Goal: Register for event/course

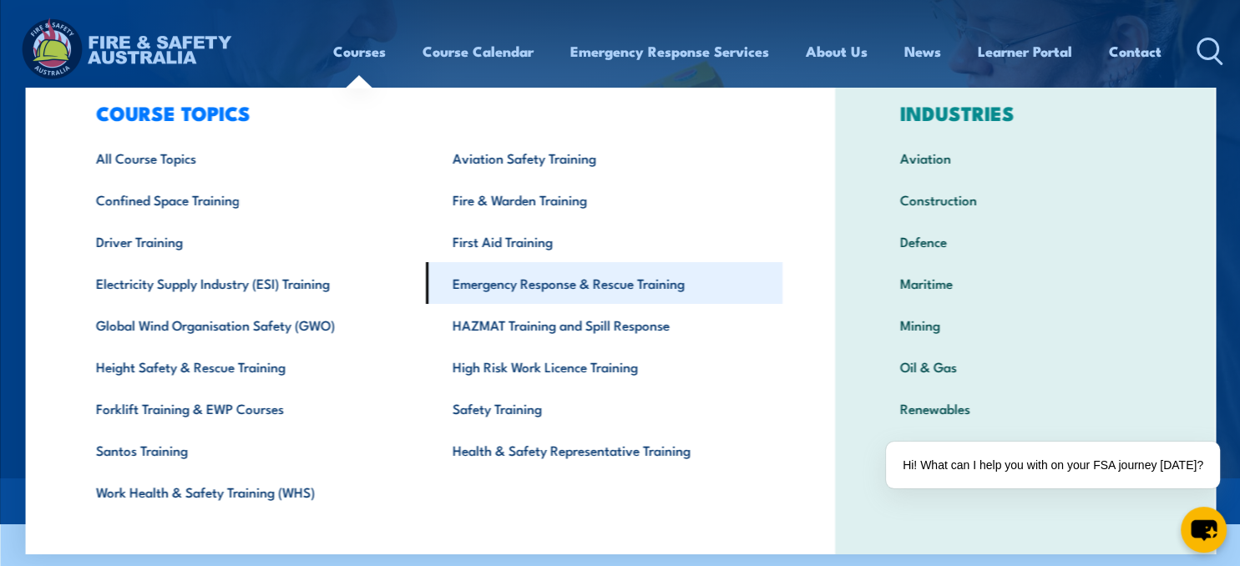
scroll to position [62, 0]
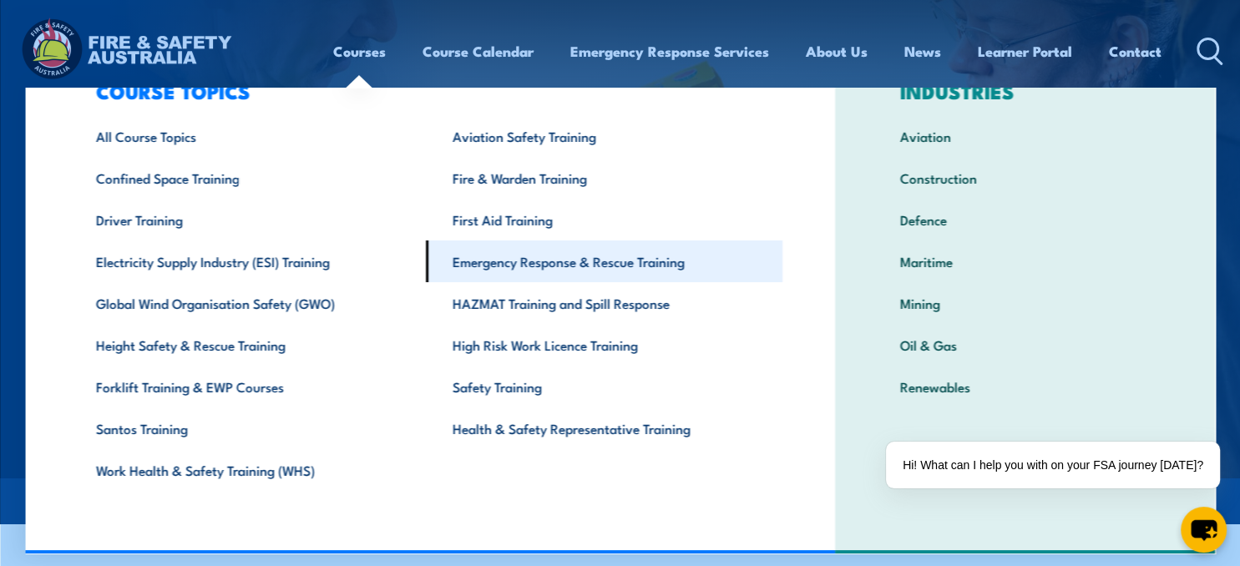
click at [660, 257] on link "Emergency Response & Rescue Training" at bounding box center [604, 261] width 357 height 42
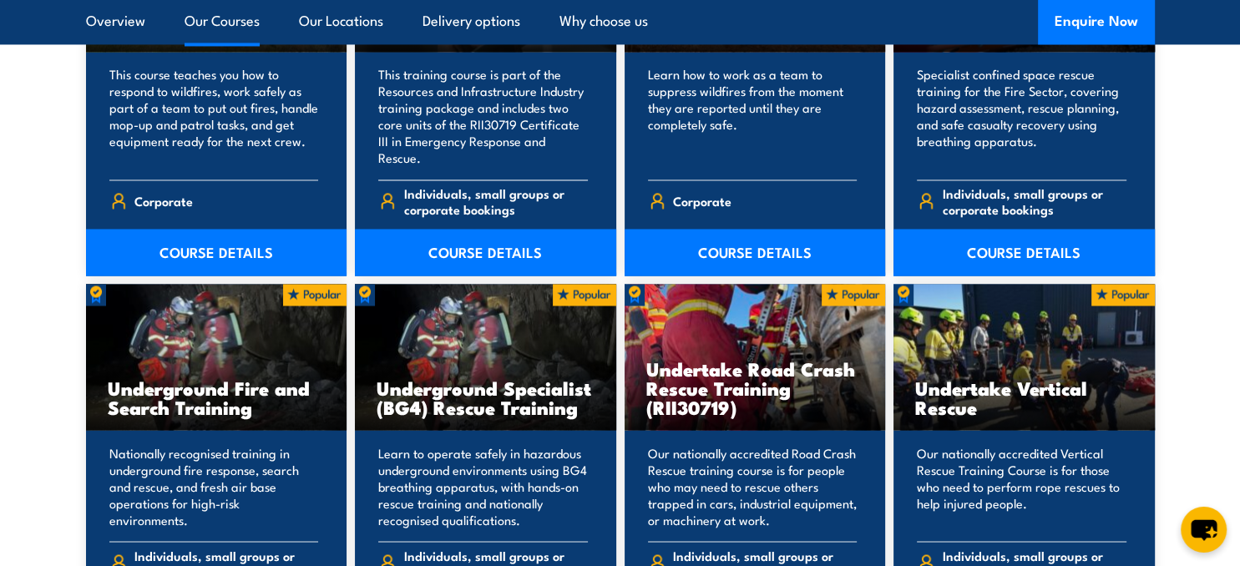
scroll to position [2822, 0]
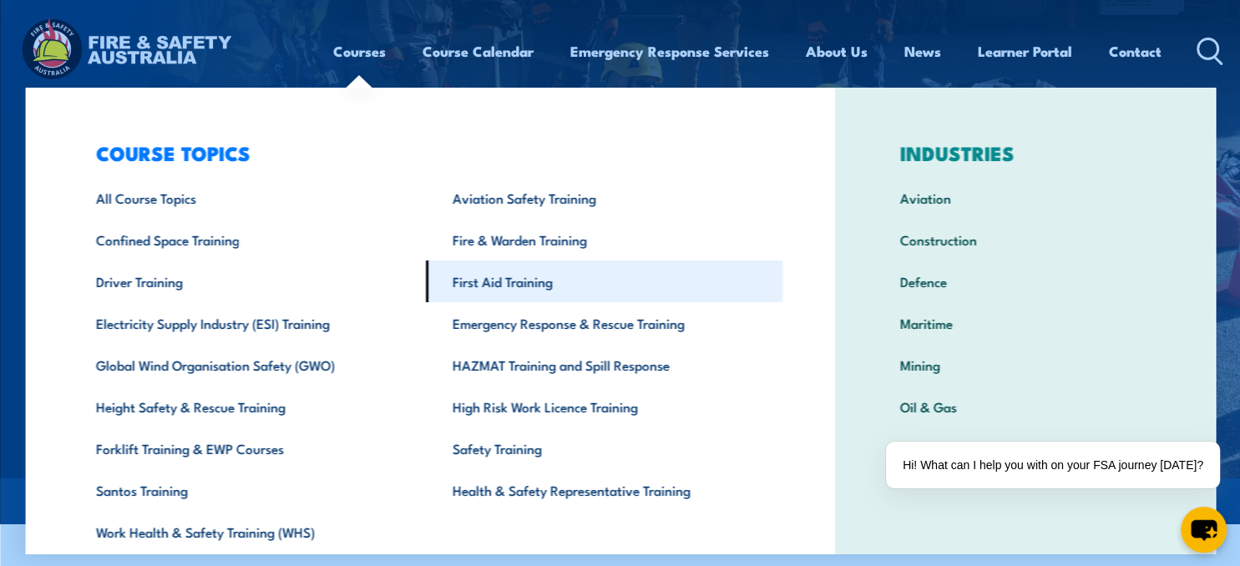
click at [543, 291] on link "First Aid Training" at bounding box center [604, 282] width 357 height 42
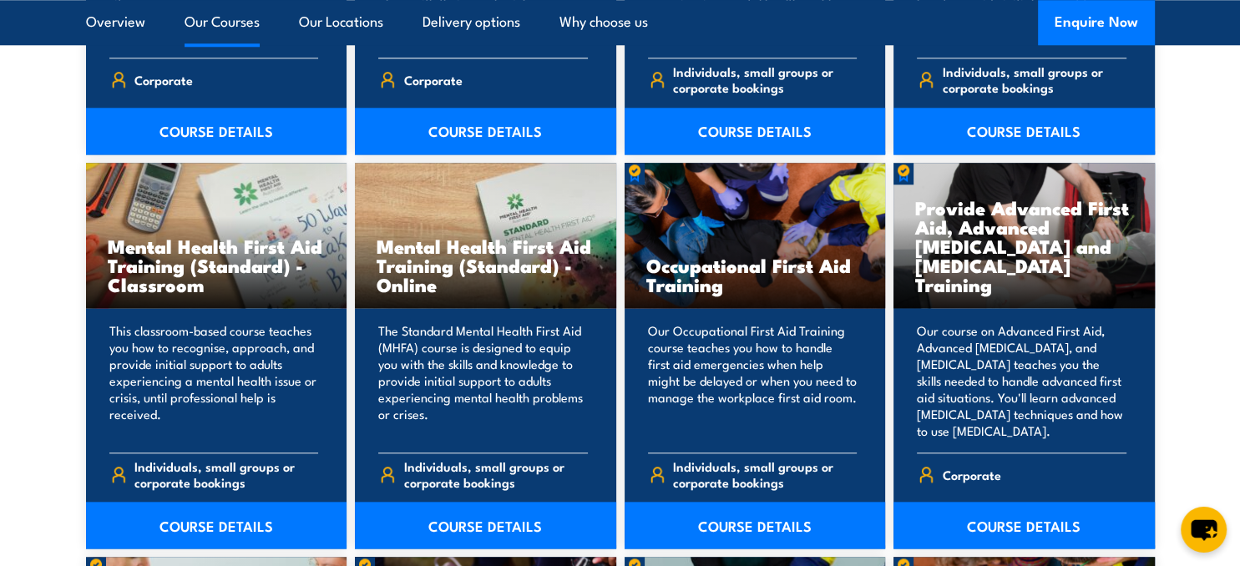
scroll to position [1675, 0]
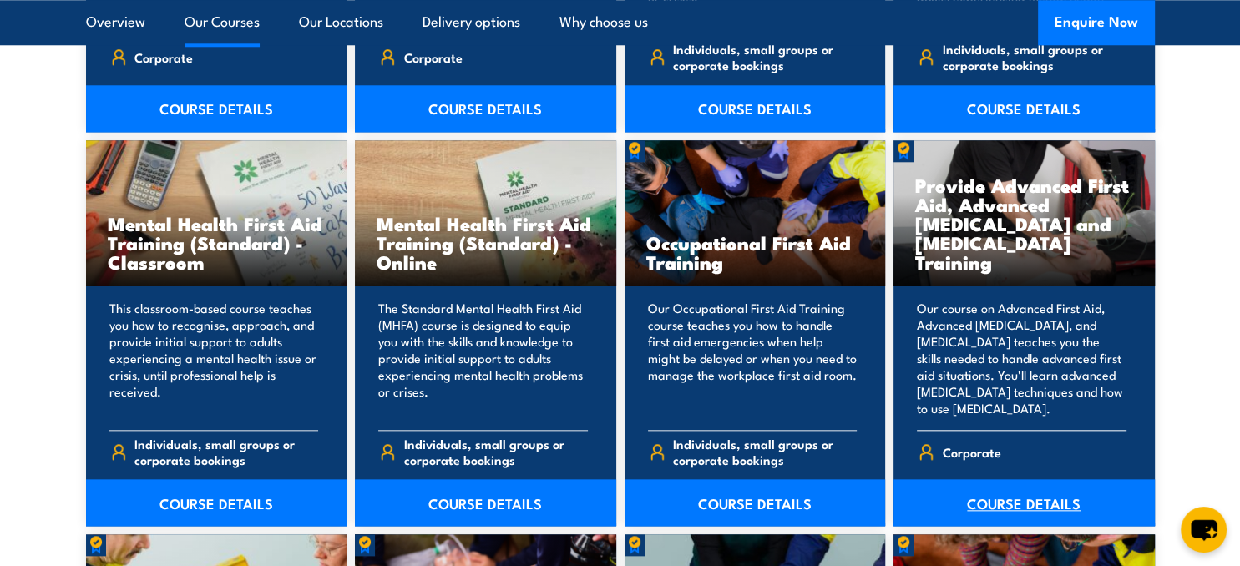
click at [1000, 501] on link "COURSE DETAILS" at bounding box center [1023, 502] width 261 height 47
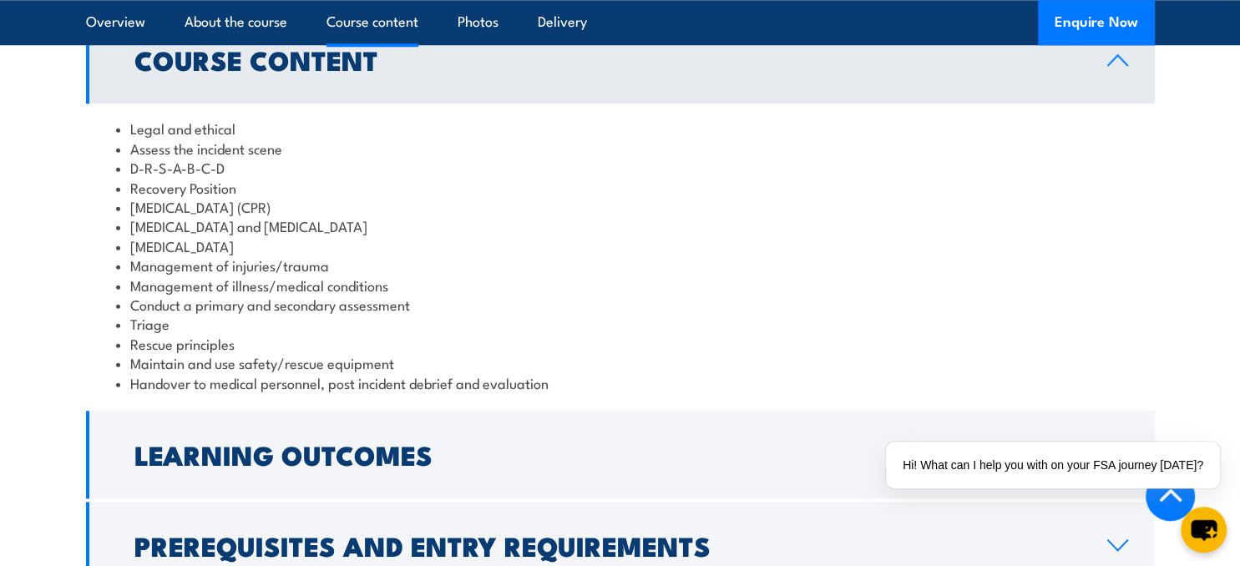
scroll to position [1675, 0]
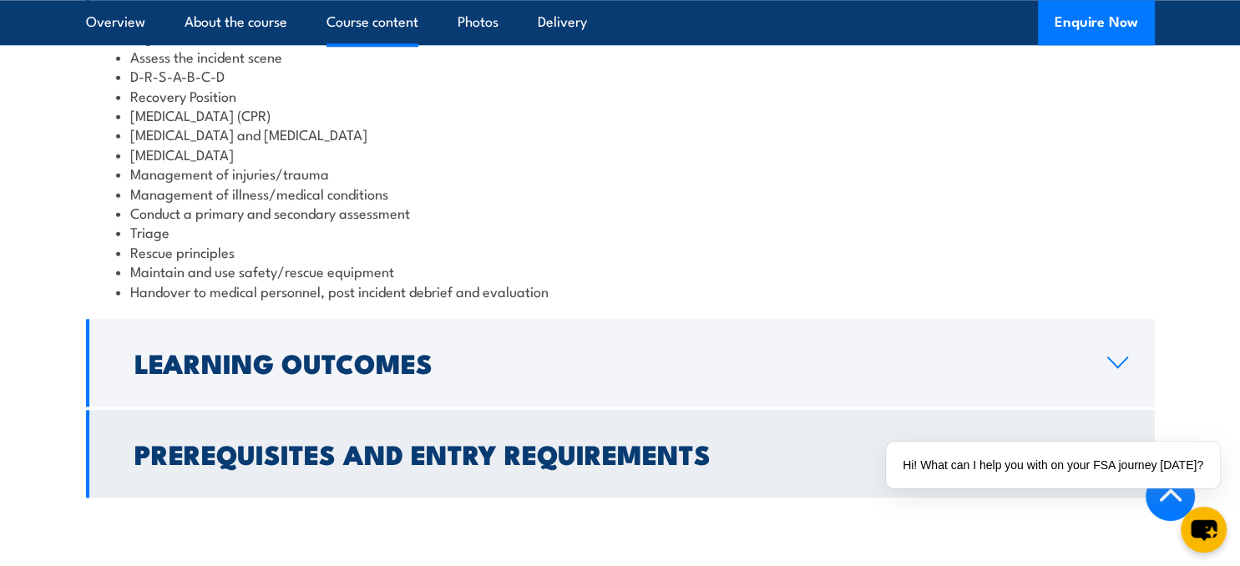
click at [559, 442] on h2 "Prerequisites and Entry Requirements" at bounding box center [607, 453] width 946 height 23
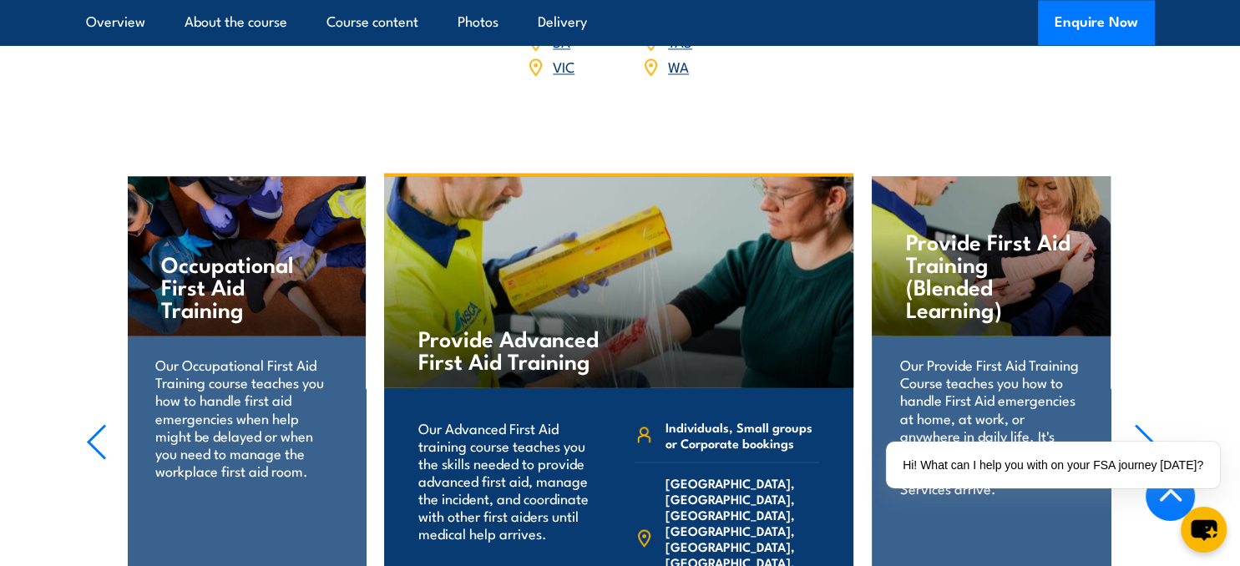
scroll to position [2721, 0]
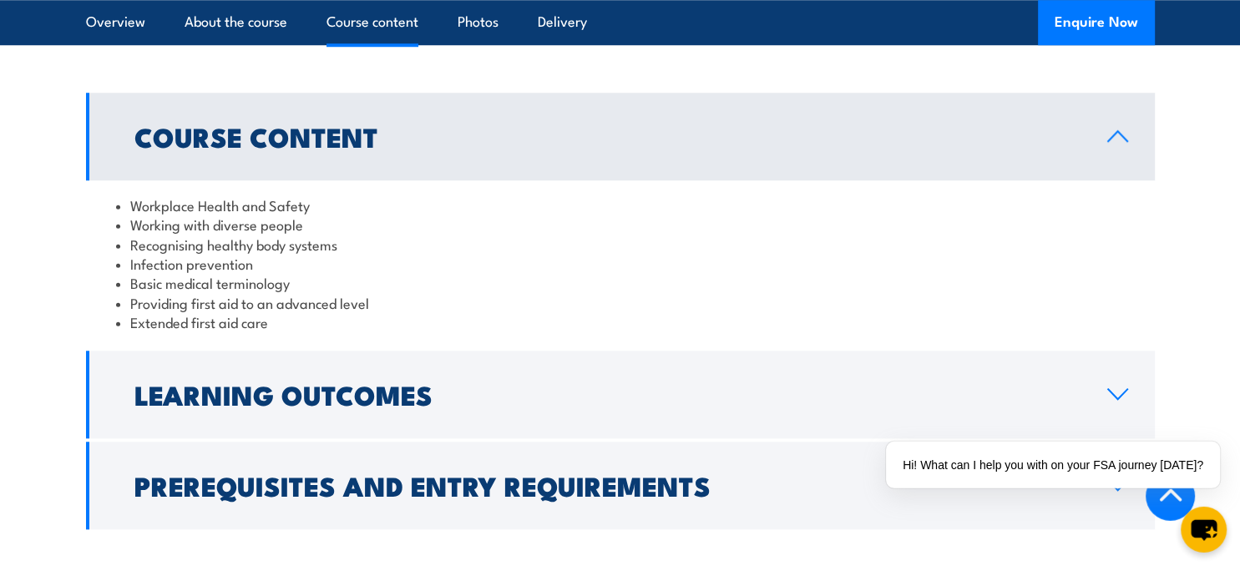
scroll to position [1587, 0]
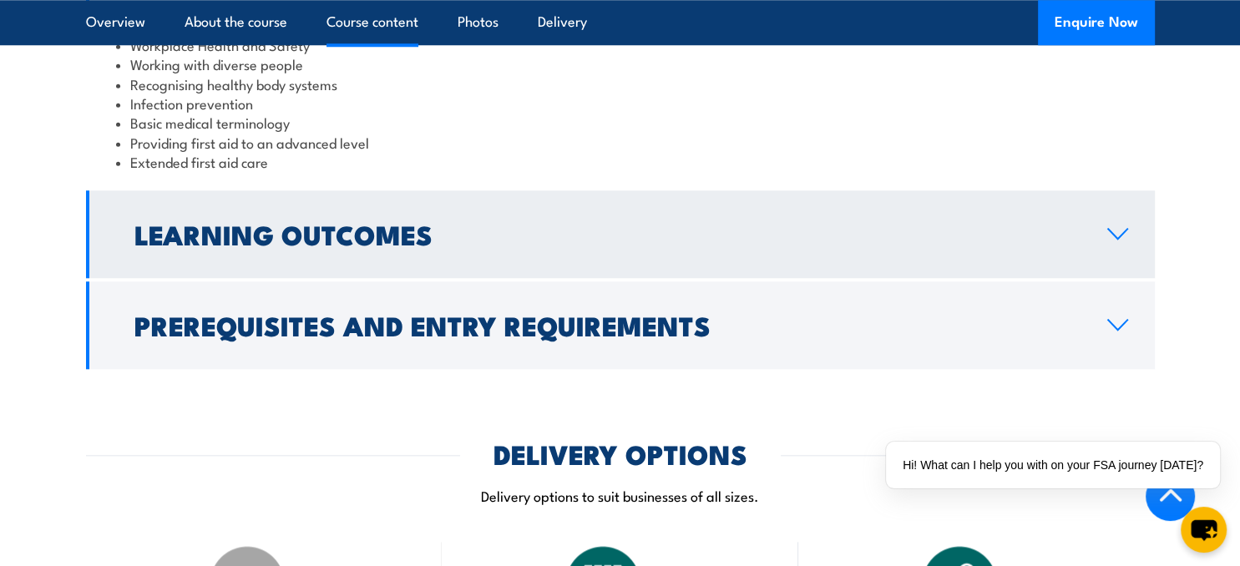
click at [499, 230] on h2 "Learning Outcomes" at bounding box center [607, 233] width 946 height 23
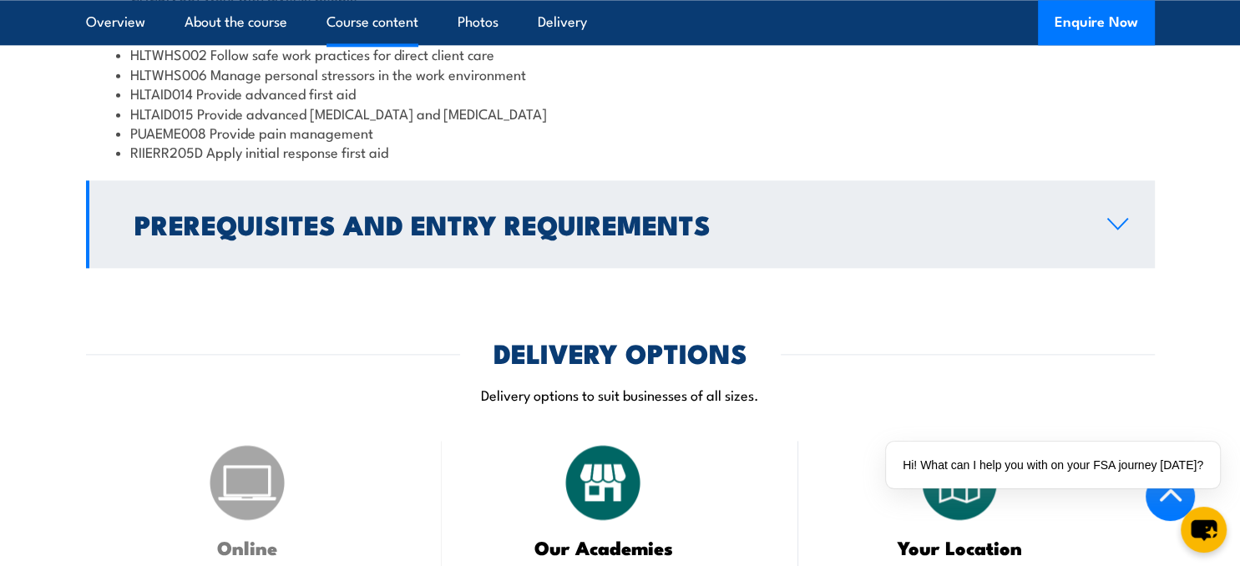
click at [682, 233] on h2 "Prerequisites and Entry Requirements" at bounding box center [607, 223] width 946 height 23
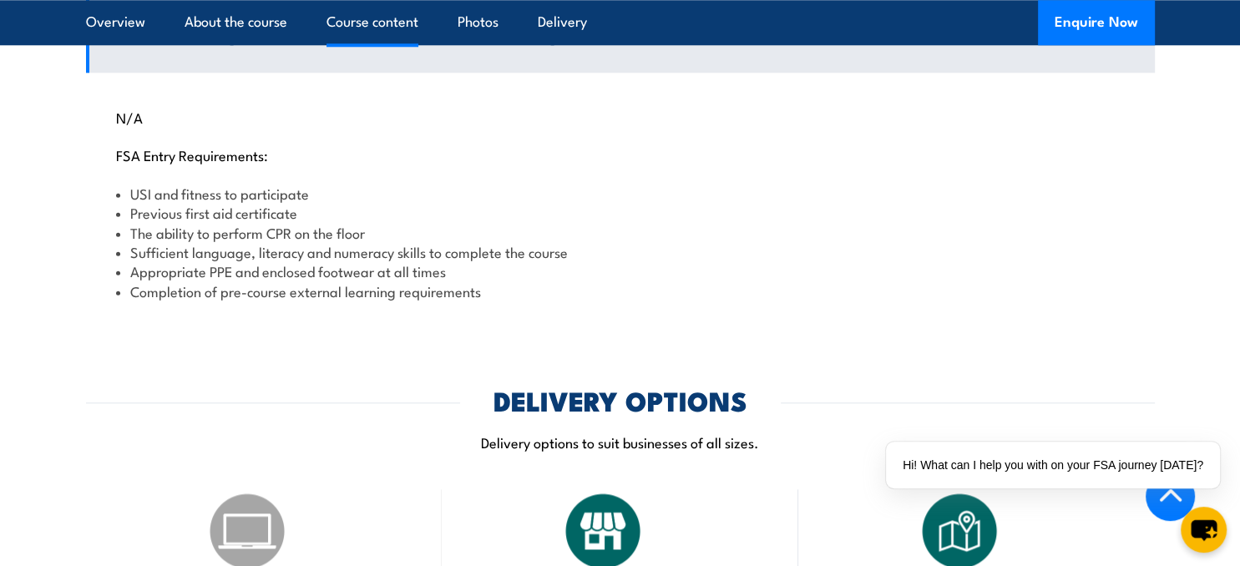
scroll to position [1684, 0]
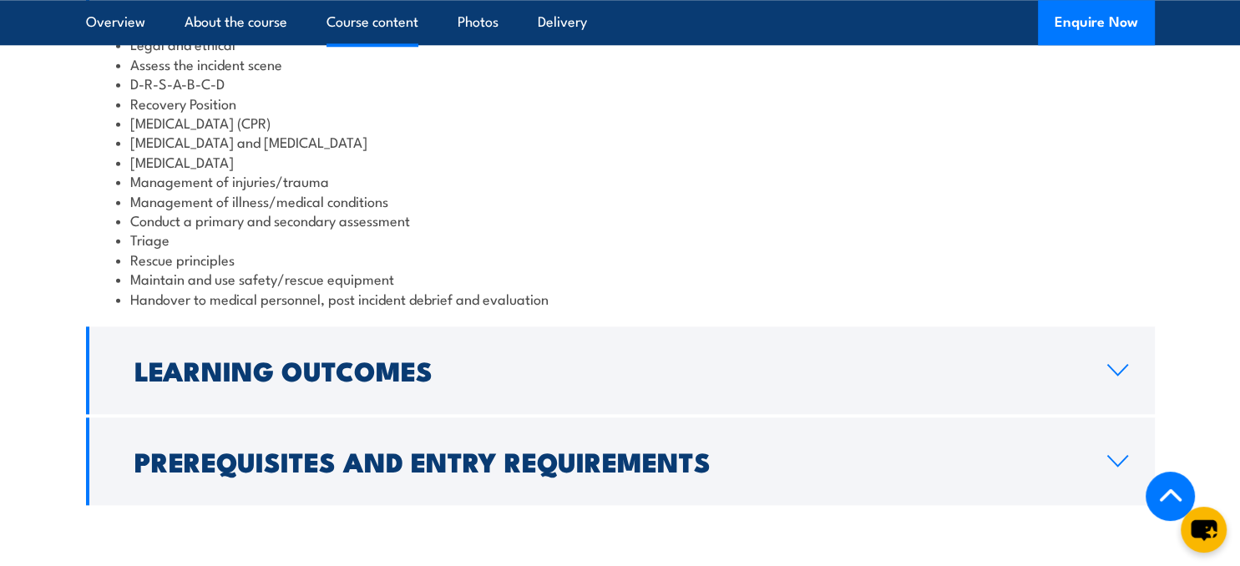
scroll to position [1675, 0]
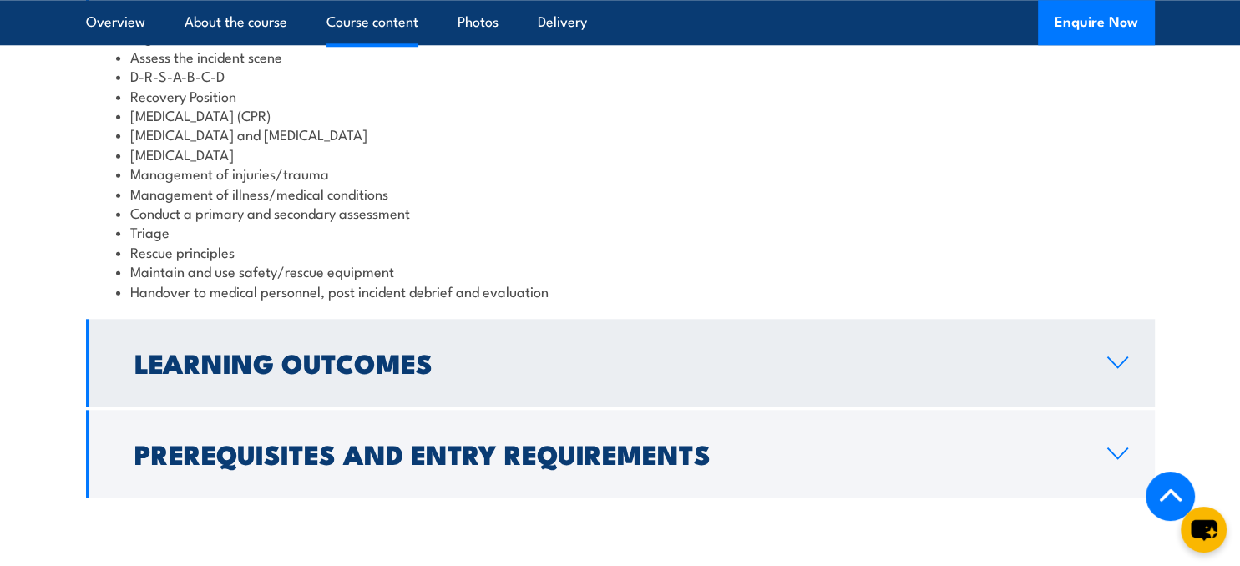
click at [594, 359] on link "Learning Outcomes" at bounding box center [620, 363] width 1069 height 88
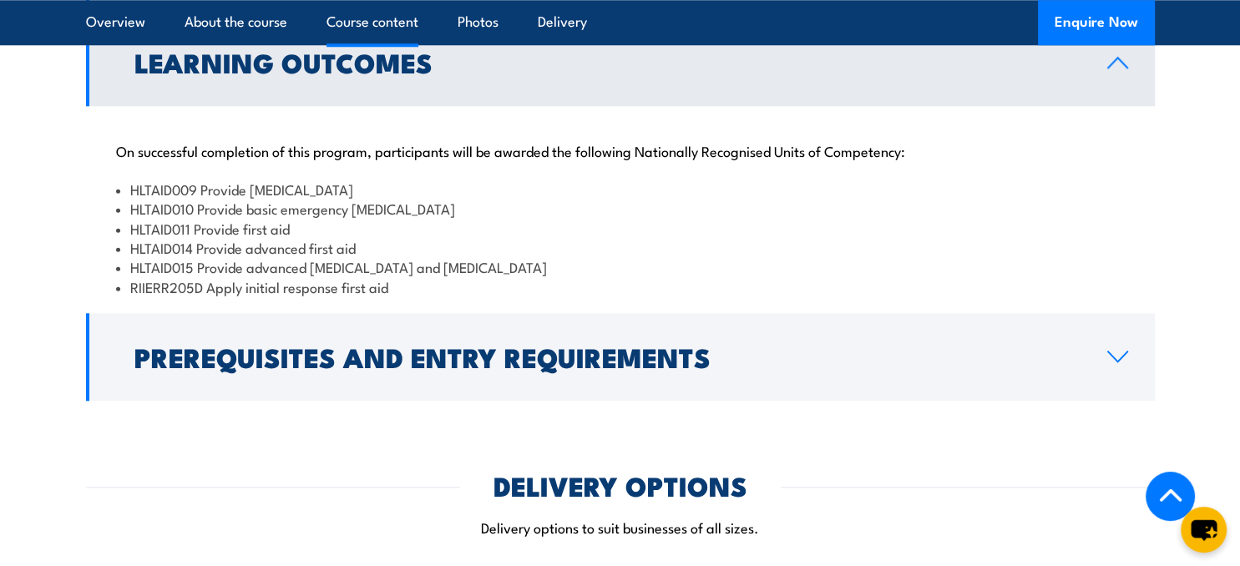
scroll to position [1667, 0]
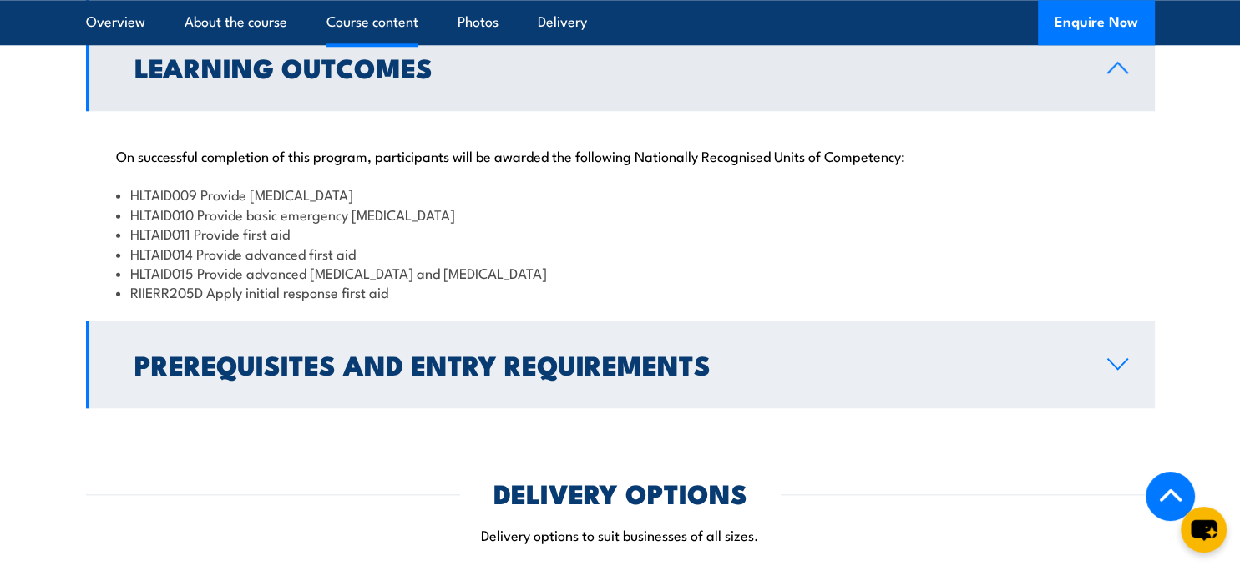
click at [580, 352] on h2 "Prerequisites and Entry Requirements" at bounding box center [607, 363] width 946 height 23
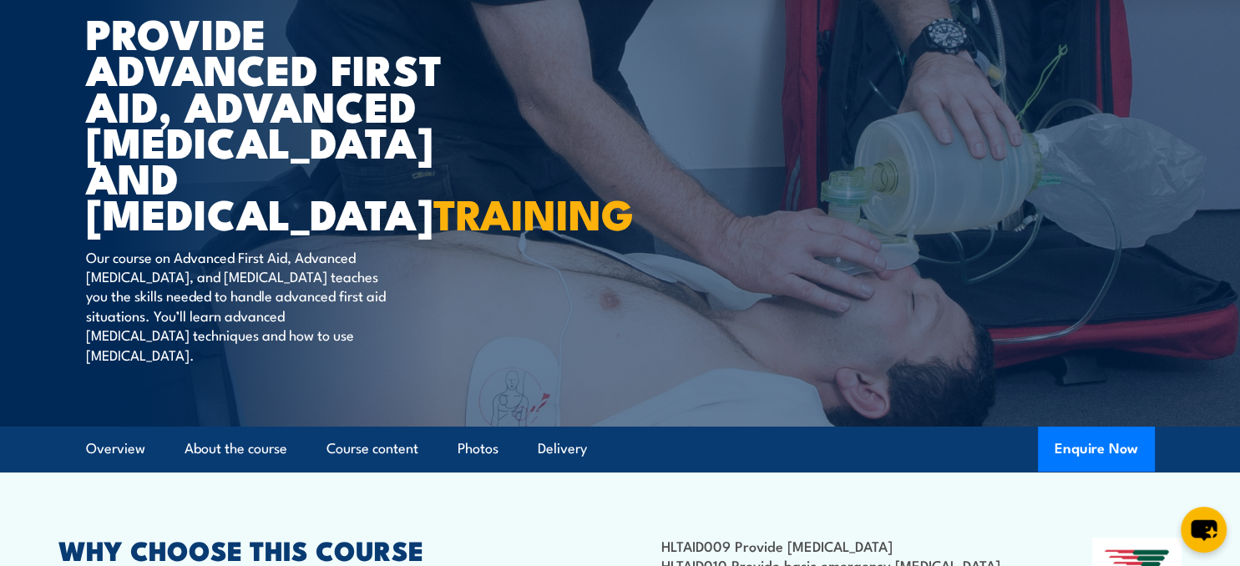
scroll to position [0, 0]
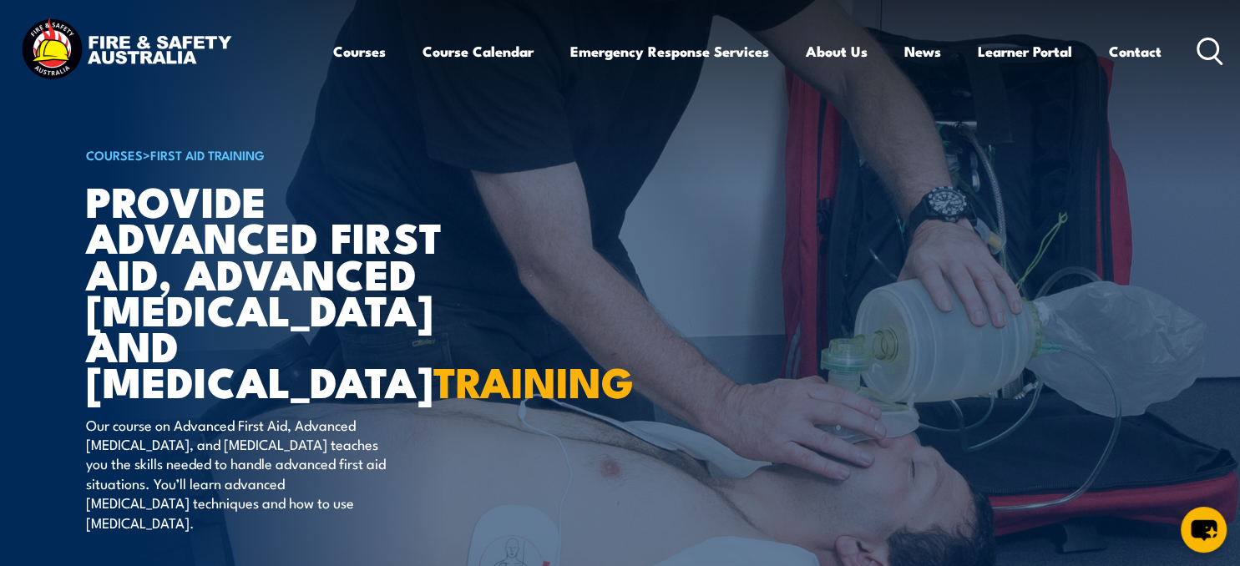
click at [1207, 48] on icon at bounding box center [1210, 52] width 27 height 28
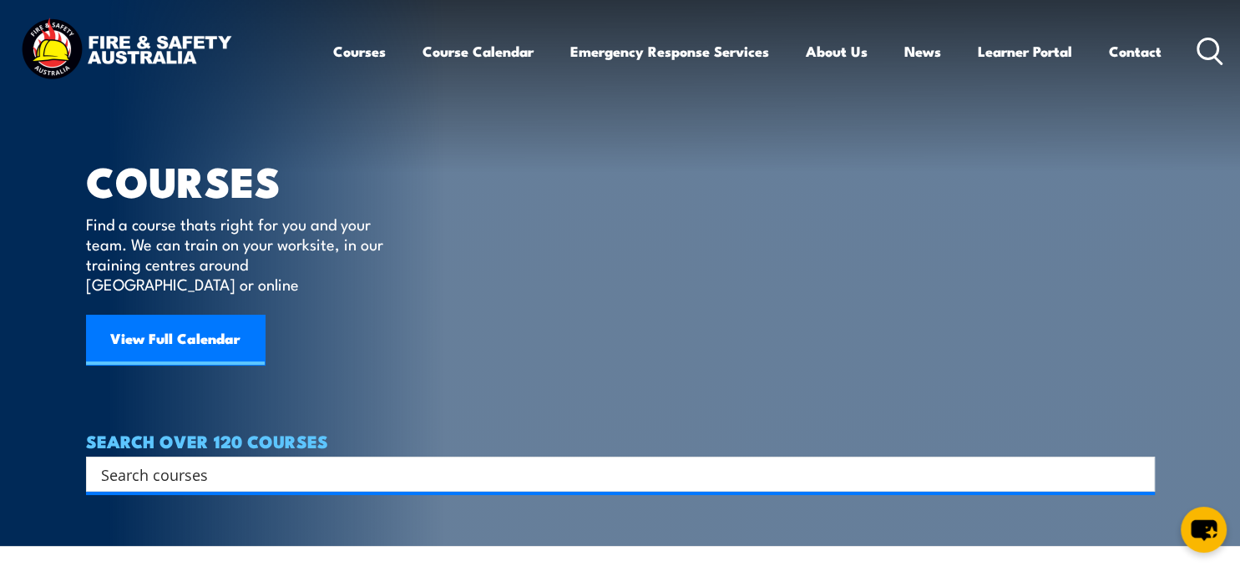
click at [680, 462] on input "Search input" at bounding box center [609, 474] width 1017 height 25
type input "saed"
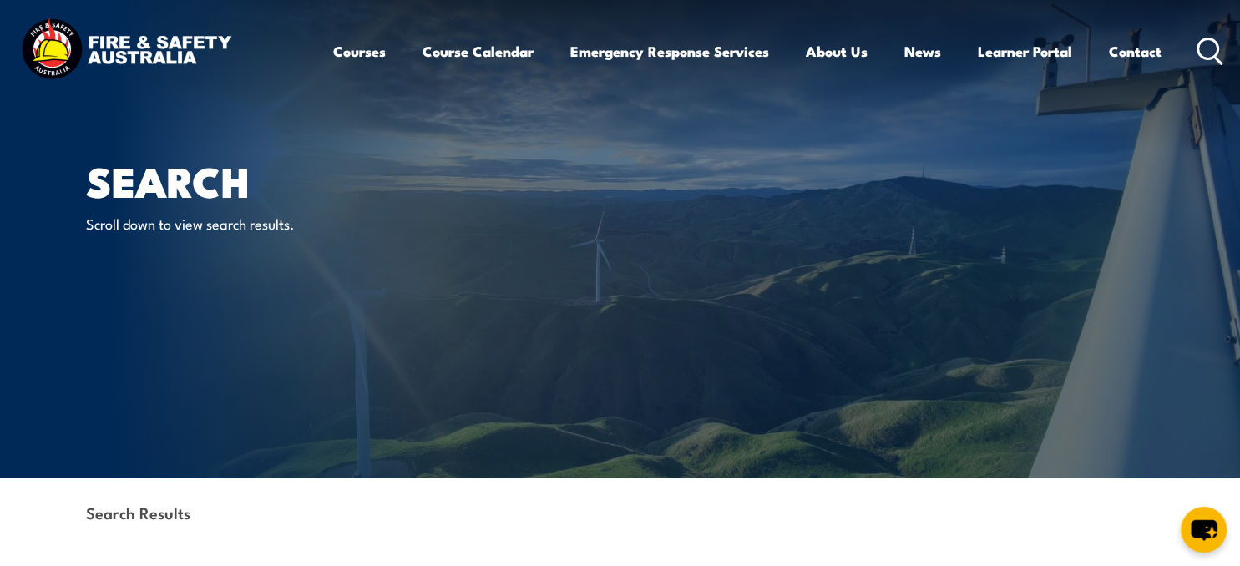
click at [1211, 46] on icon at bounding box center [1210, 52] width 27 height 28
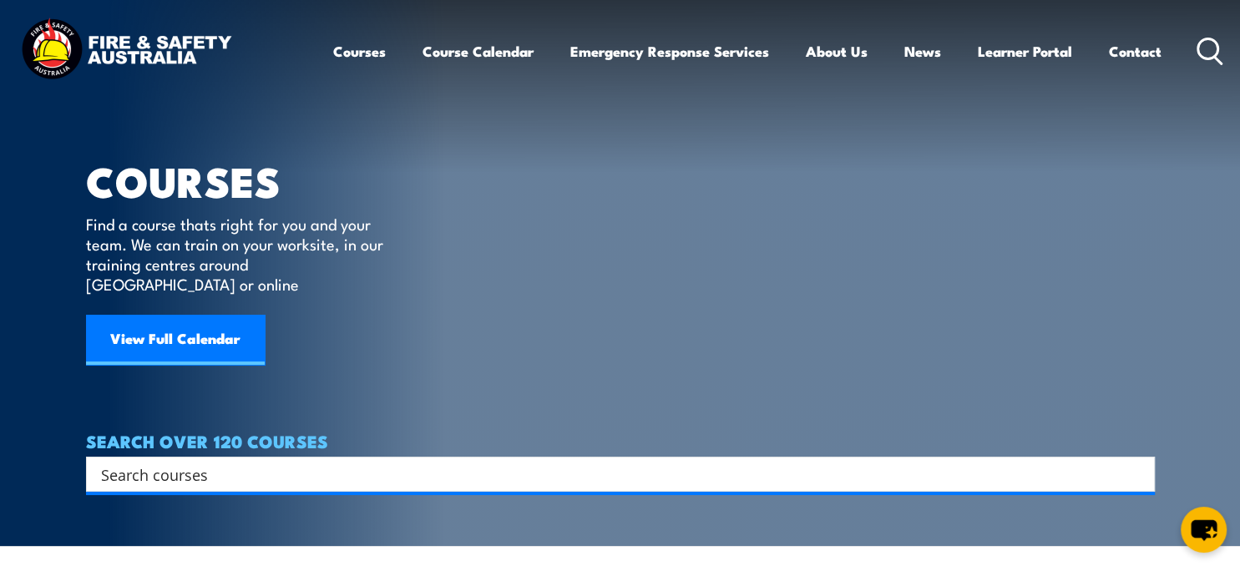
click at [796, 462] on input "Search input" at bounding box center [609, 474] width 1017 height 25
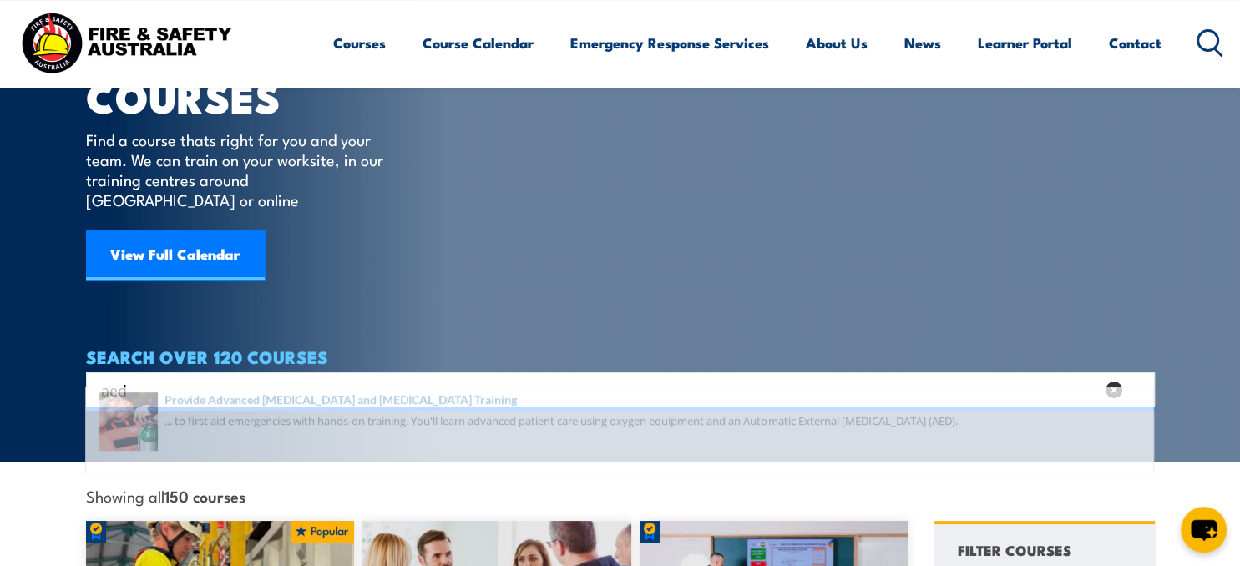
scroll to position [88, 0]
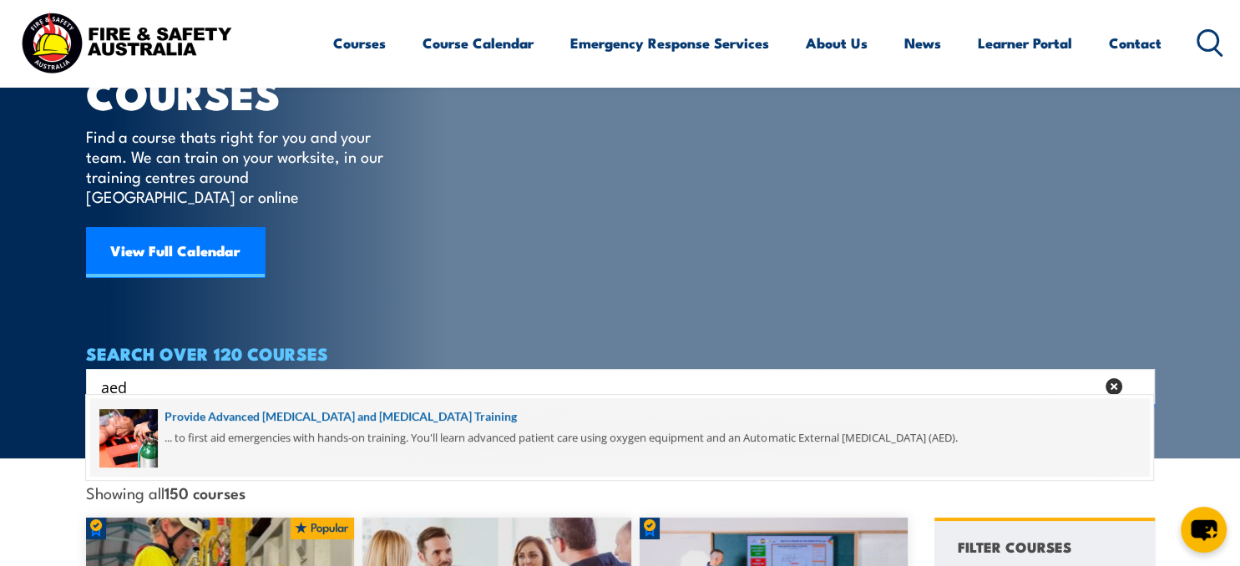
type input "aed"
click at [549, 415] on span at bounding box center [619, 437] width 1059 height 78
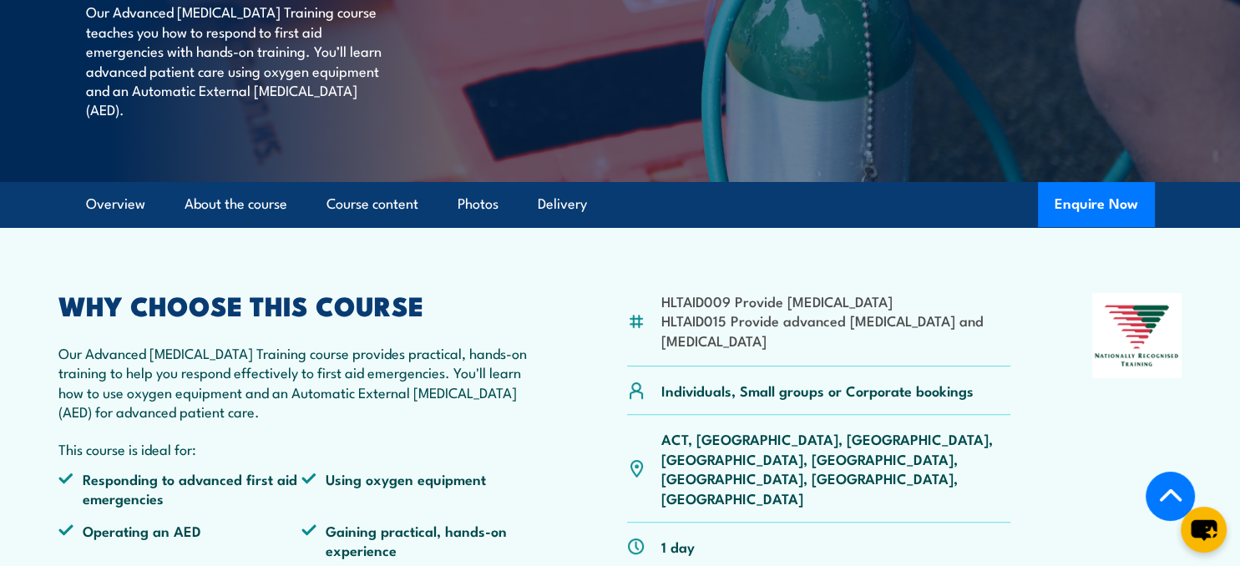
scroll to position [529, 0]
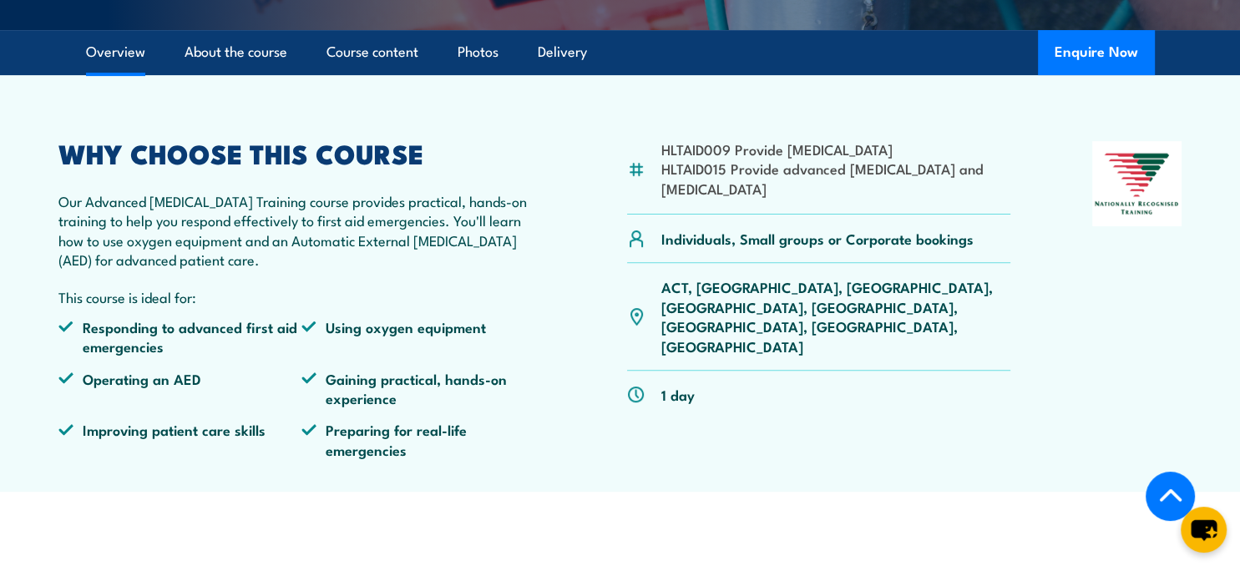
click at [949, 229] on p "Individuals, Small groups or Corporate bookings" at bounding box center [817, 238] width 312 height 19
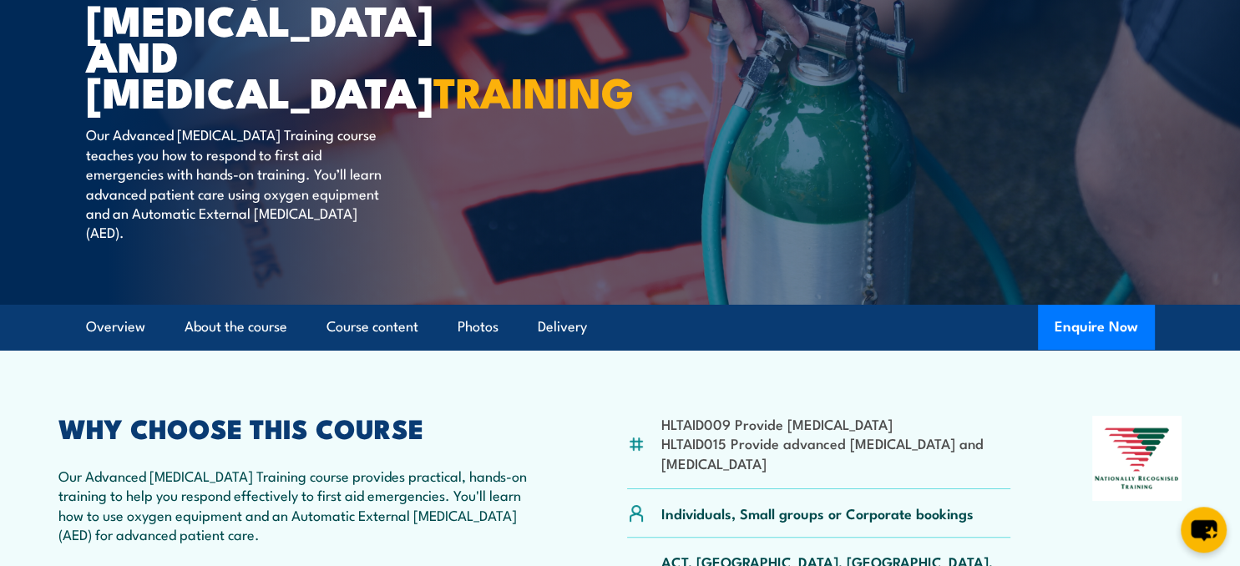
scroll to position [264, 0]
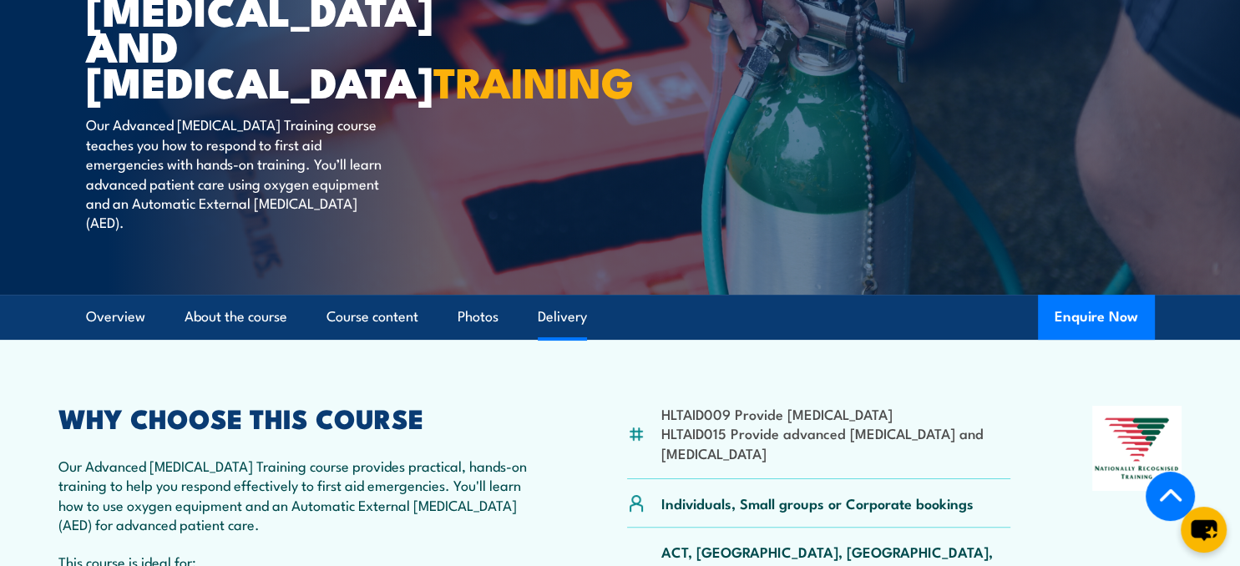
click at [575, 295] on link "Delivery" at bounding box center [562, 317] width 49 height 44
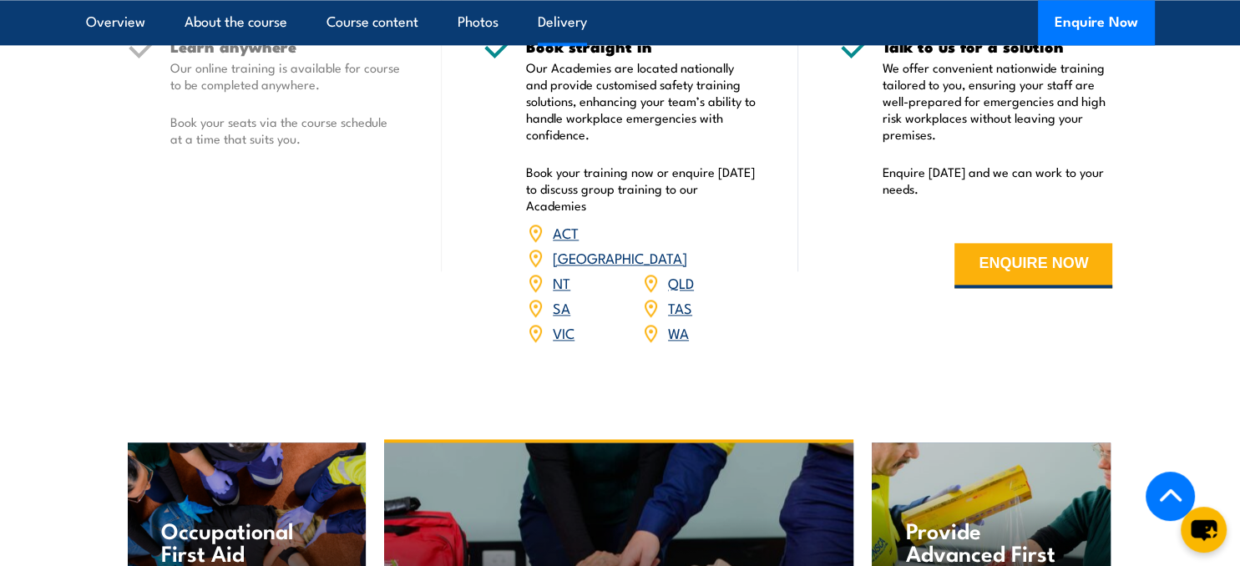
scroll to position [2296, 0]
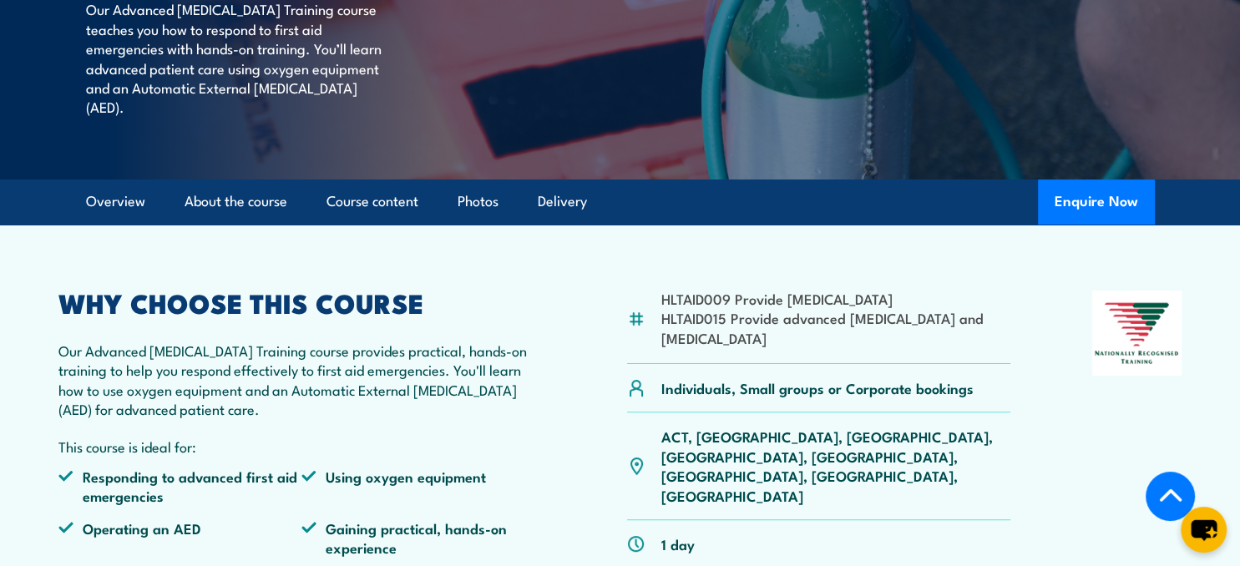
scroll to position [371, 0]
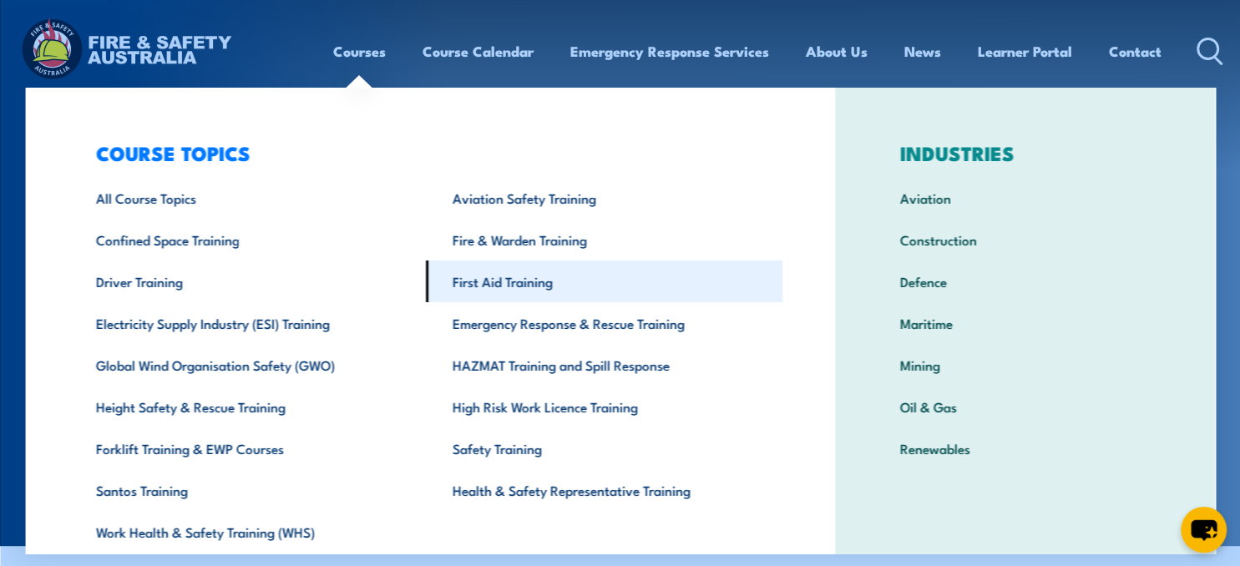
click at [529, 281] on link "First Aid Training" at bounding box center [604, 282] width 357 height 42
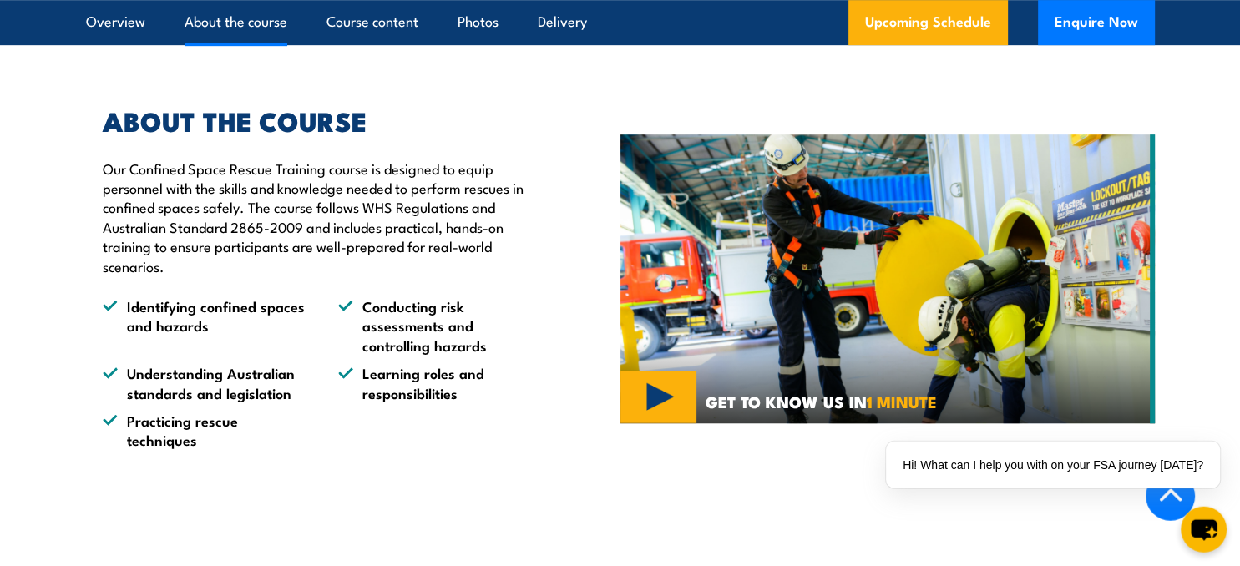
scroll to position [969, 0]
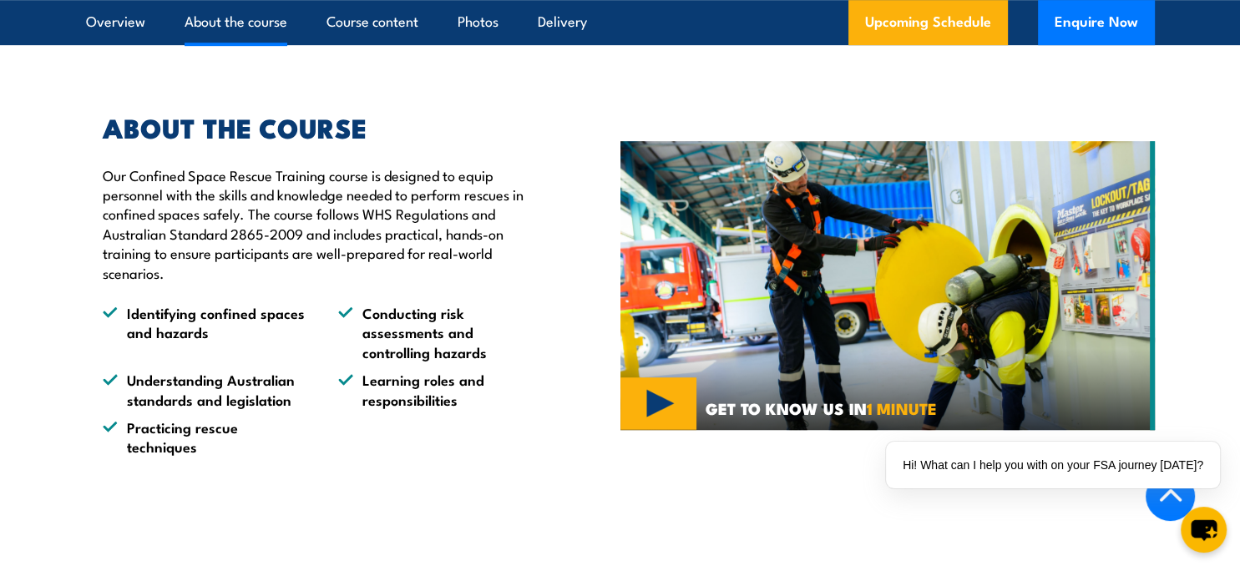
click at [1064, 269] on img at bounding box center [887, 285] width 534 height 289
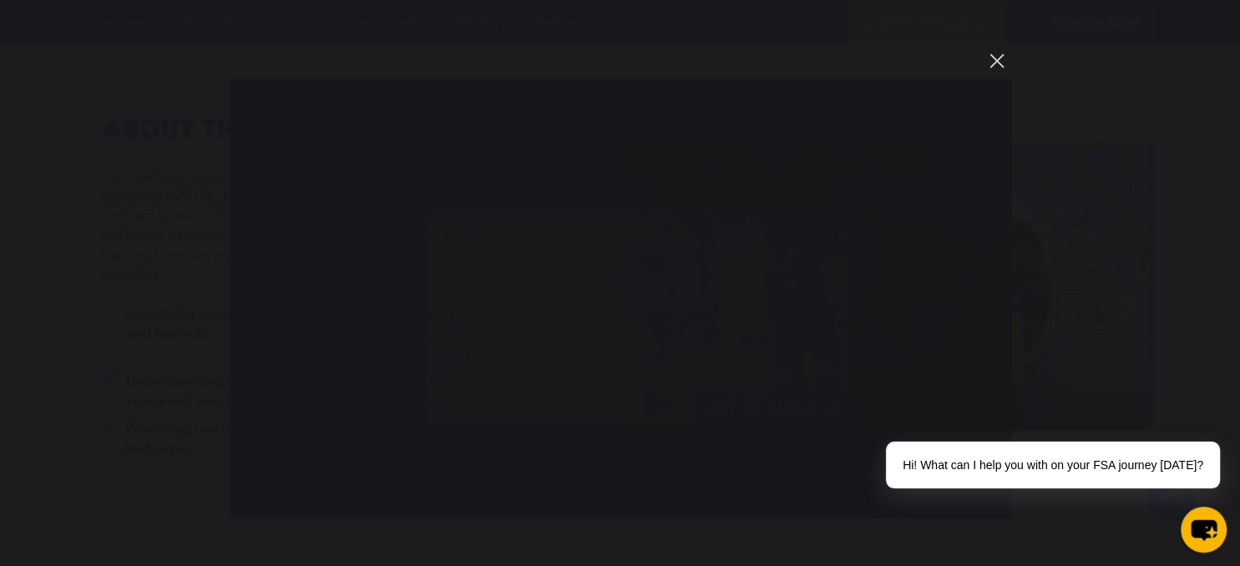
click at [995, 58] on button "You can close this modal content with the ESC key" at bounding box center [997, 61] width 28 height 28
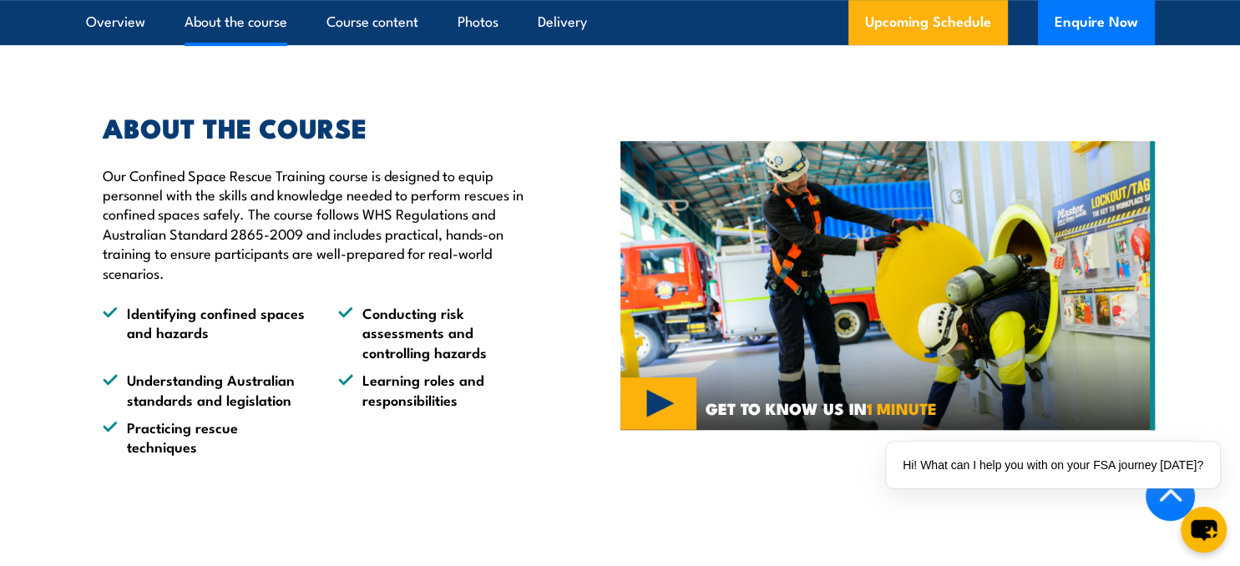
click at [670, 378] on img at bounding box center [887, 285] width 534 height 289
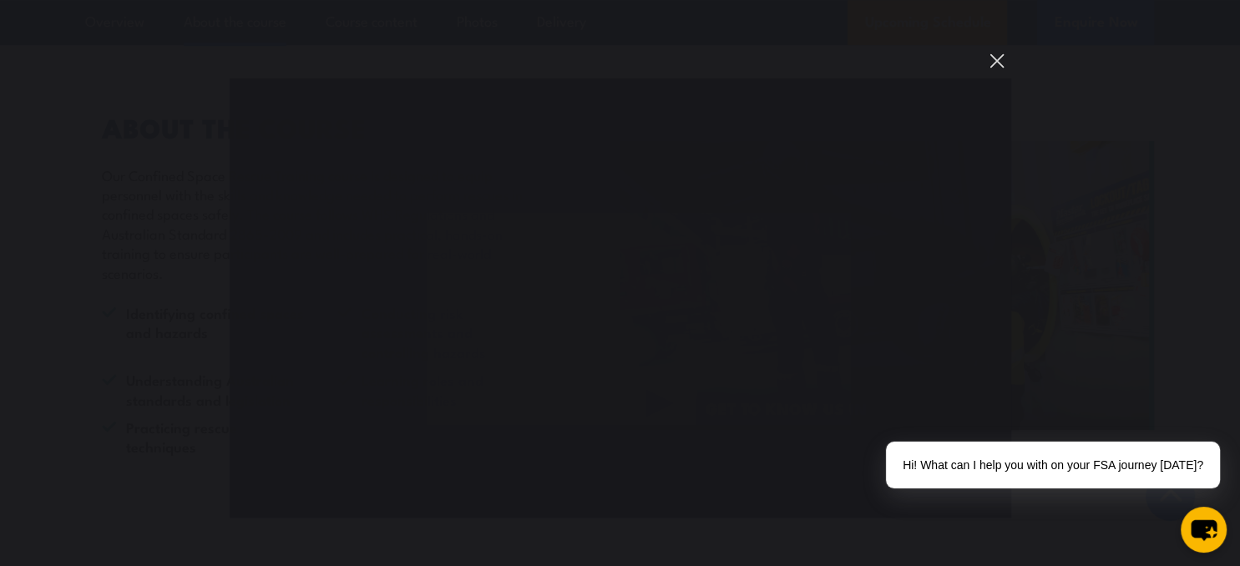
click at [995, 58] on button "You can close this modal content with the ESC key" at bounding box center [997, 61] width 28 height 28
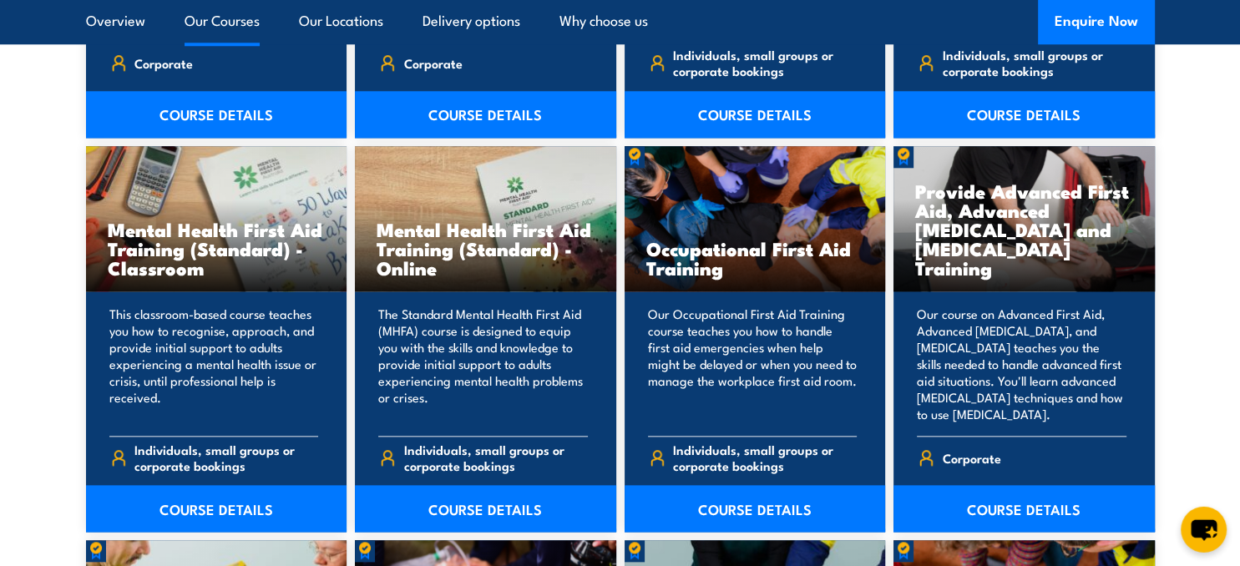
scroll to position [1675, 0]
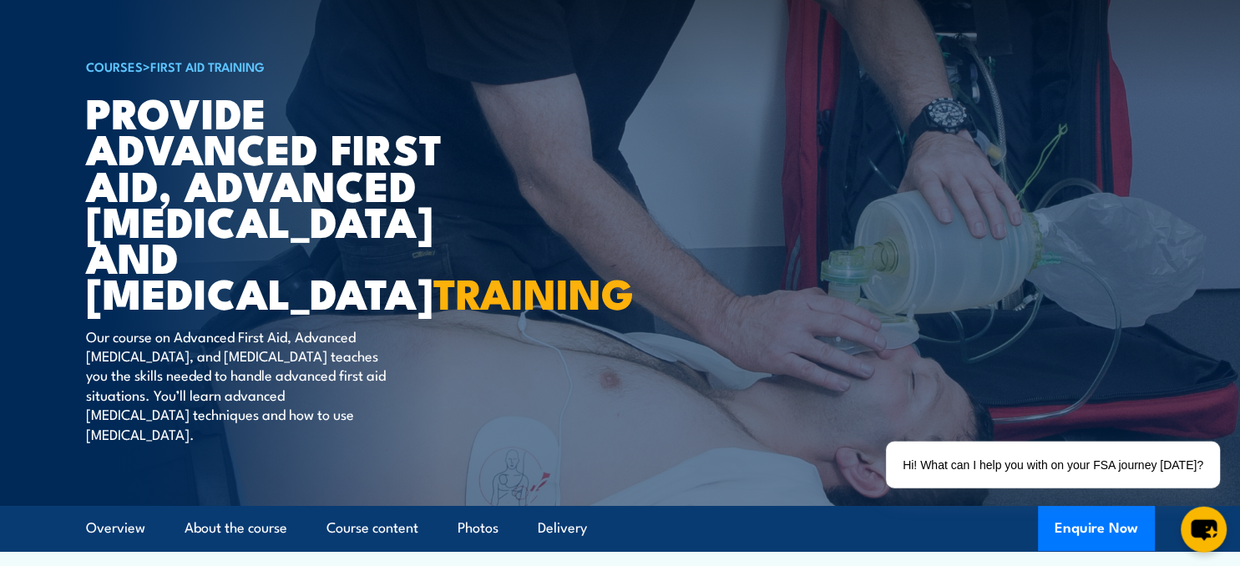
scroll to position [88, 0]
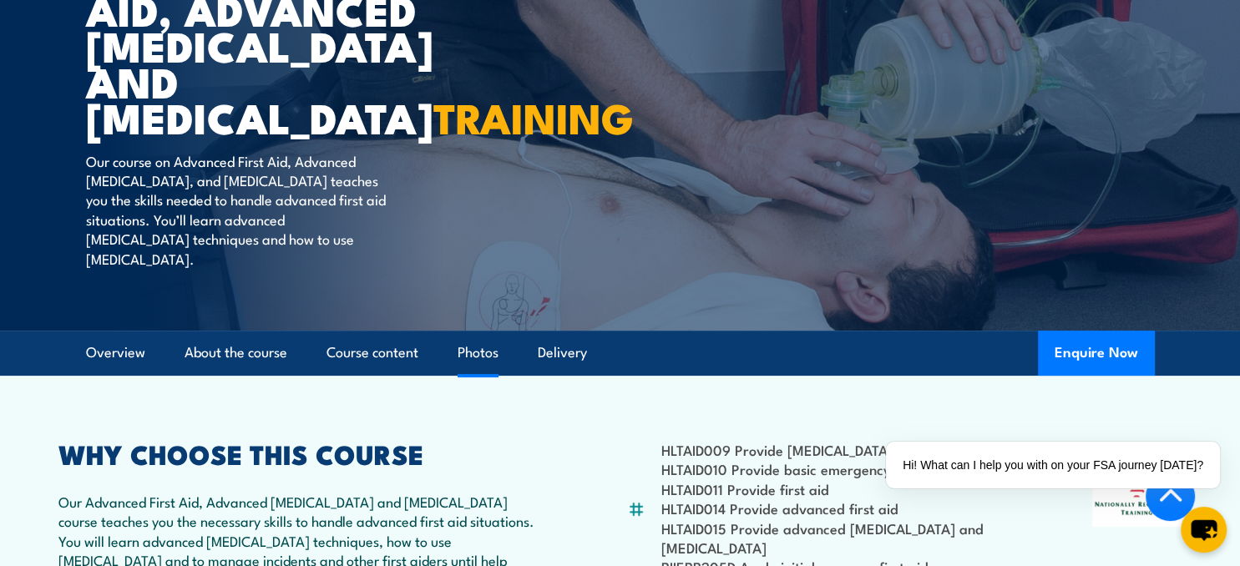
click at [482, 337] on link "Photos" at bounding box center [478, 353] width 41 height 44
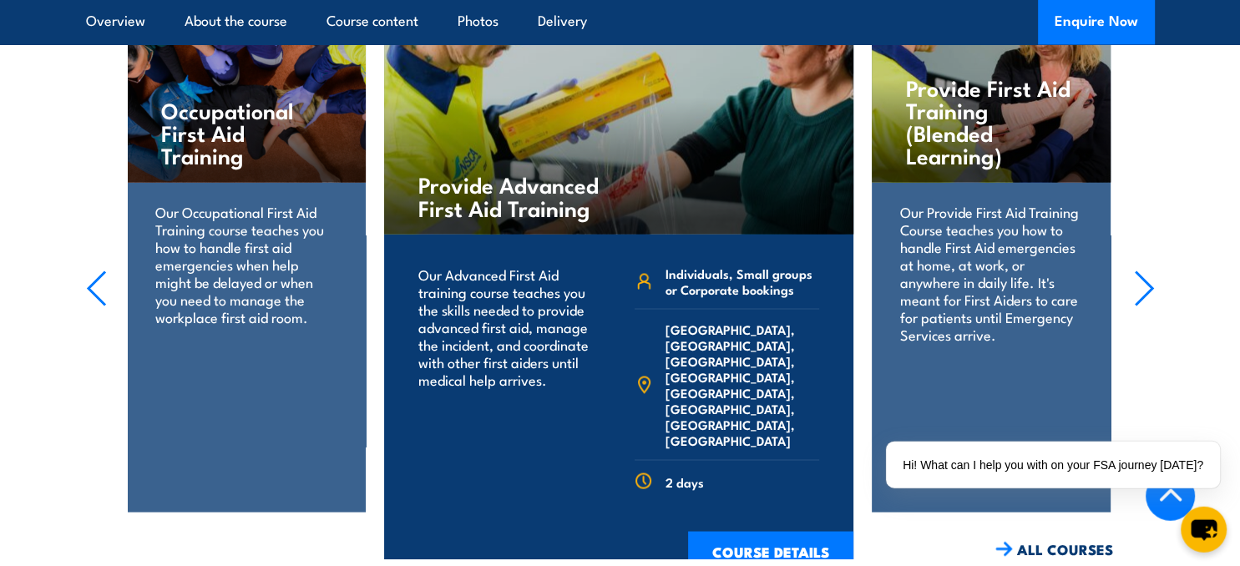
scroll to position [2867, 0]
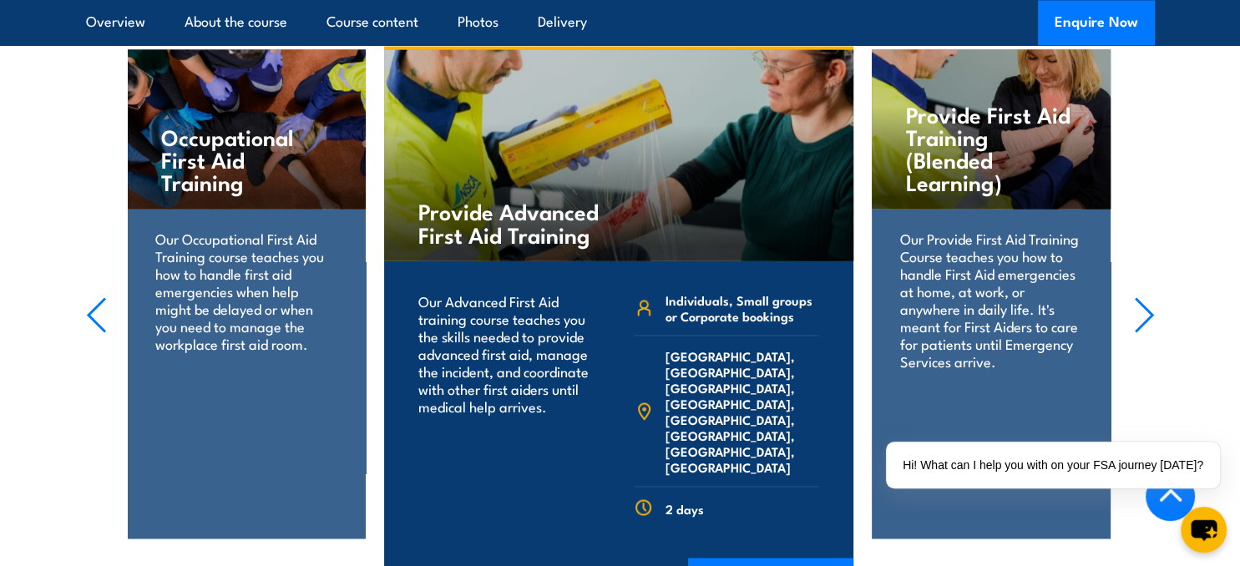
click at [1147, 296] on icon "button" at bounding box center [1144, 314] width 21 height 37
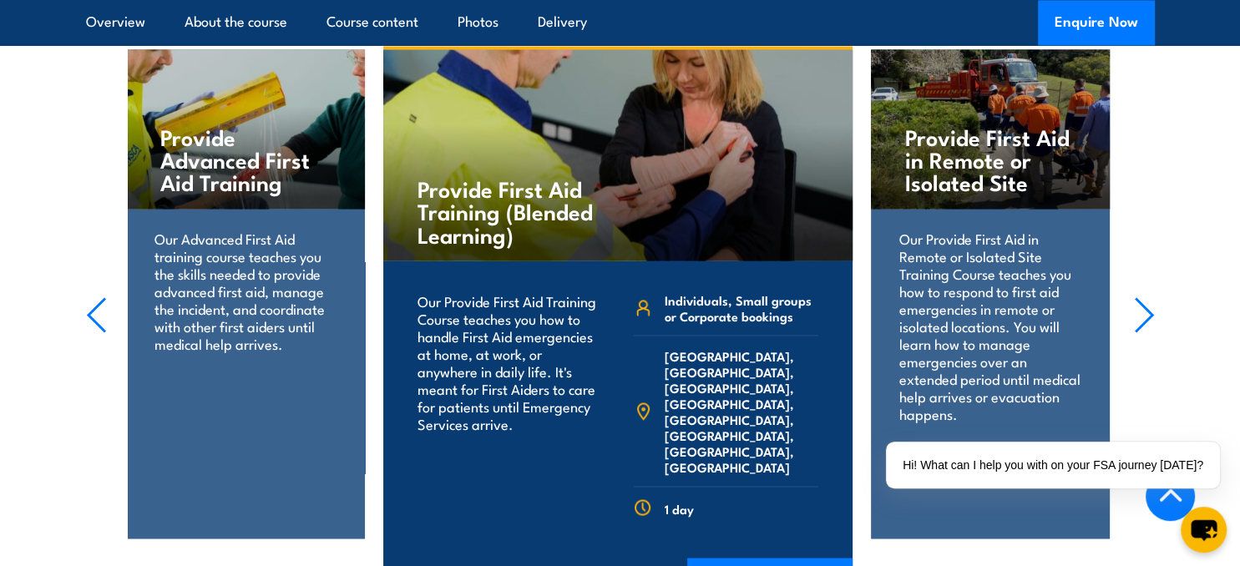
click at [1141, 296] on icon "button" at bounding box center [1144, 314] width 21 height 37
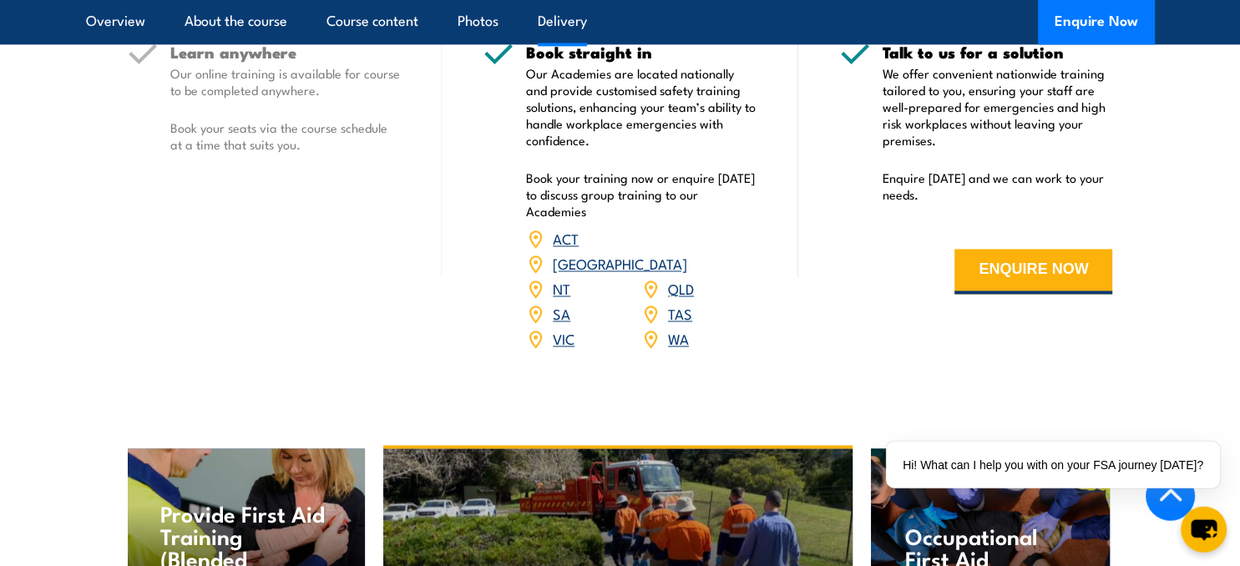
scroll to position [2515, 0]
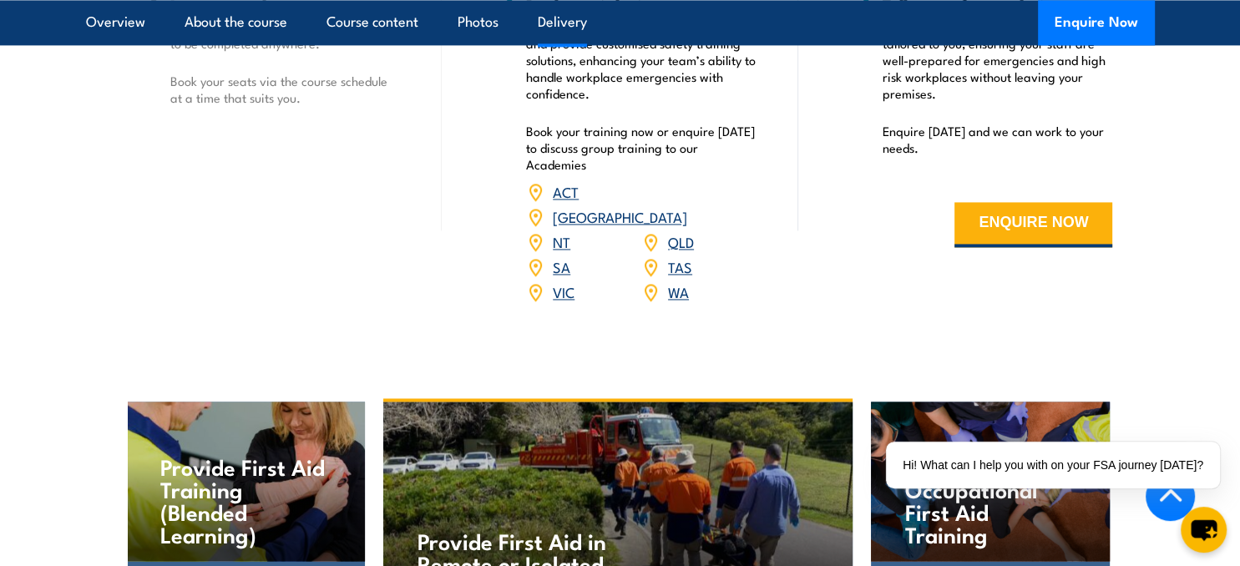
click at [564, 281] on link "VIC" at bounding box center [564, 291] width 22 height 20
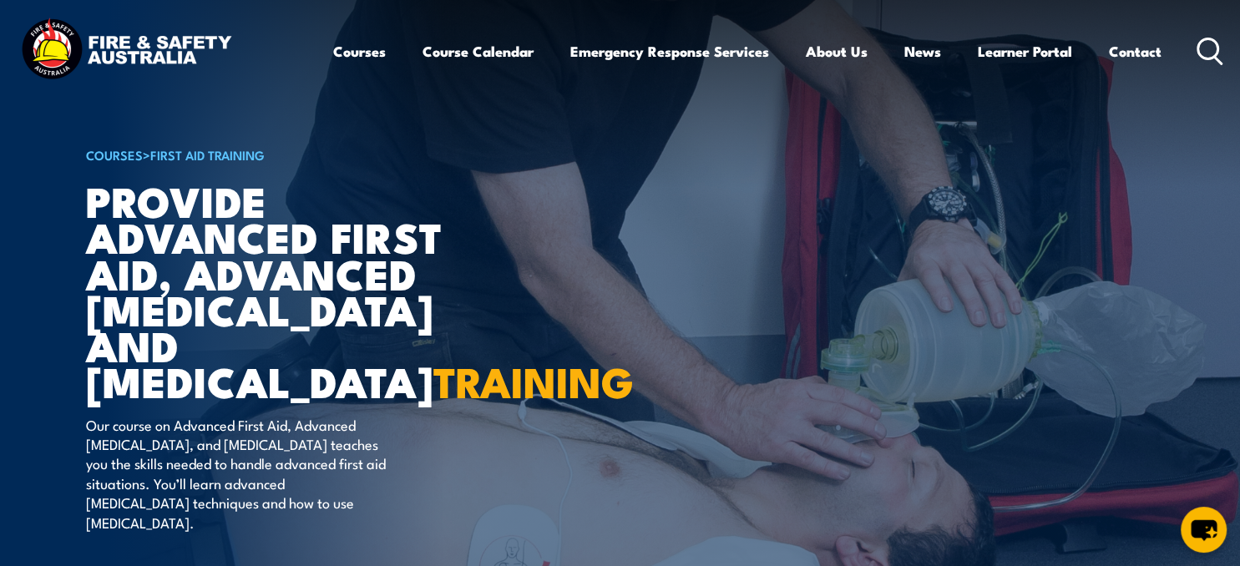
click at [980, 327] on article "COURSES > First Aid Training Provide Advanced First Aid, Advanced [MEDICAL_DATA…" at bounding box center [620, 297] width 1069 height 595
click at [482, 52] on link "Course Calendar" at bounding box center [478, 51] width 111 height 44
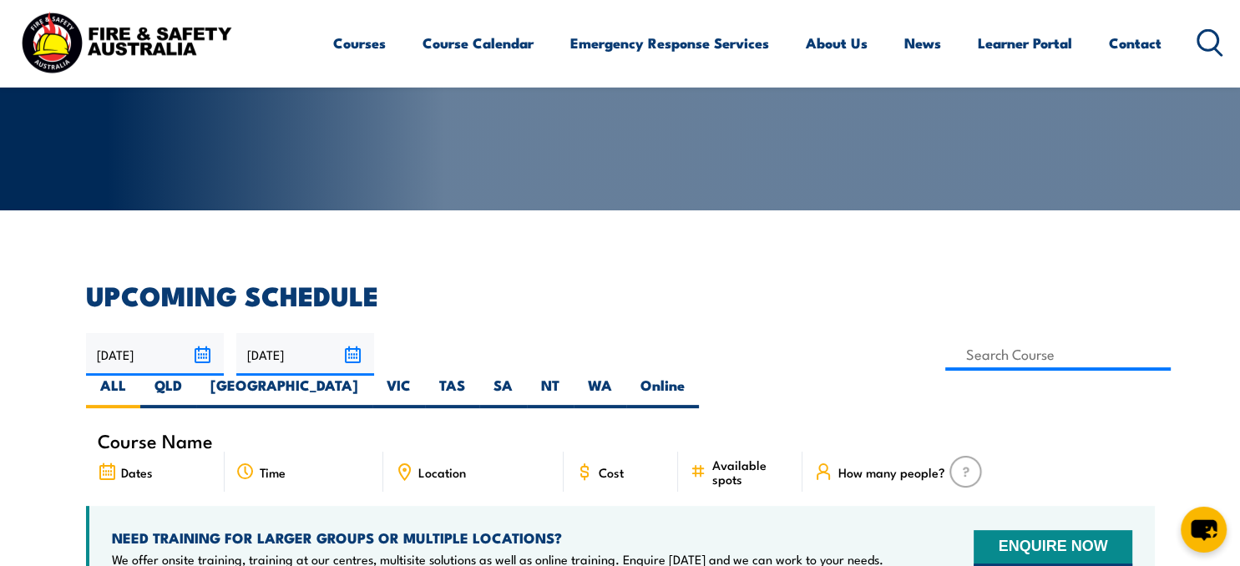
scroll to position [352, 0]
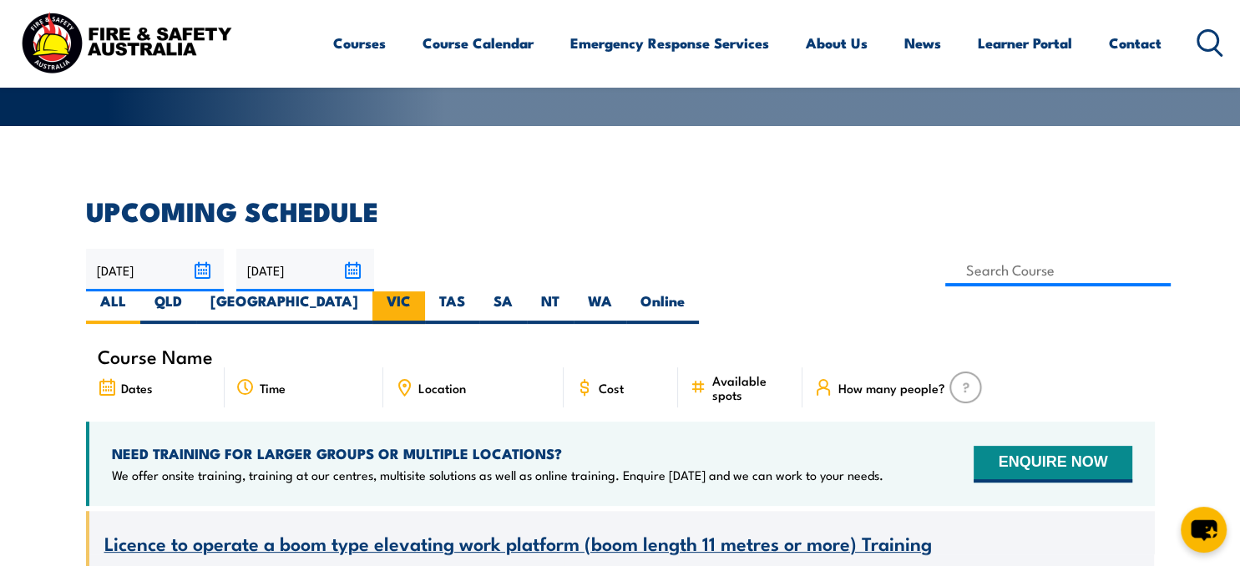
click at [425, 291] on label "VIC" at bounding box center [398, 307] width 53 height 33
click at [422, 291] on input "VIC" at bounding box center [416, 296] width 11 height 11
radio input "true"
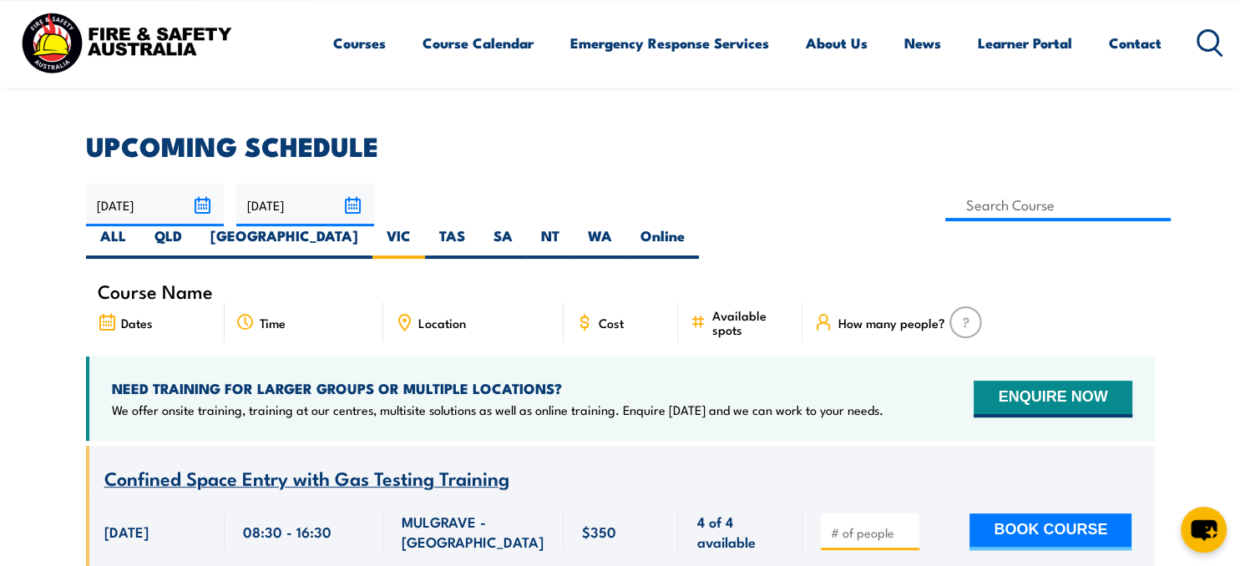
scroll to position [441, 0]
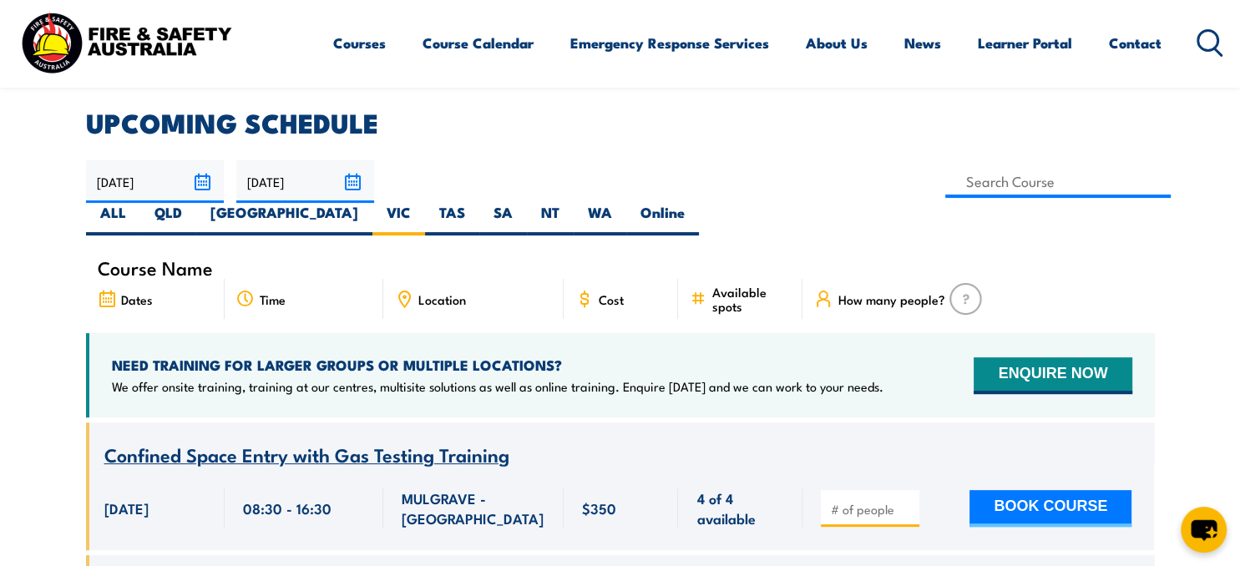
click at [419, 292] on span "Location" at bounding box center [442, 299] width 48 height 14
click at [403, 290] on icon at bounding box center [404, 299] width 18 height 18
click at [404, 296] on icon at bounding box center [404, 297] width 3 height 3
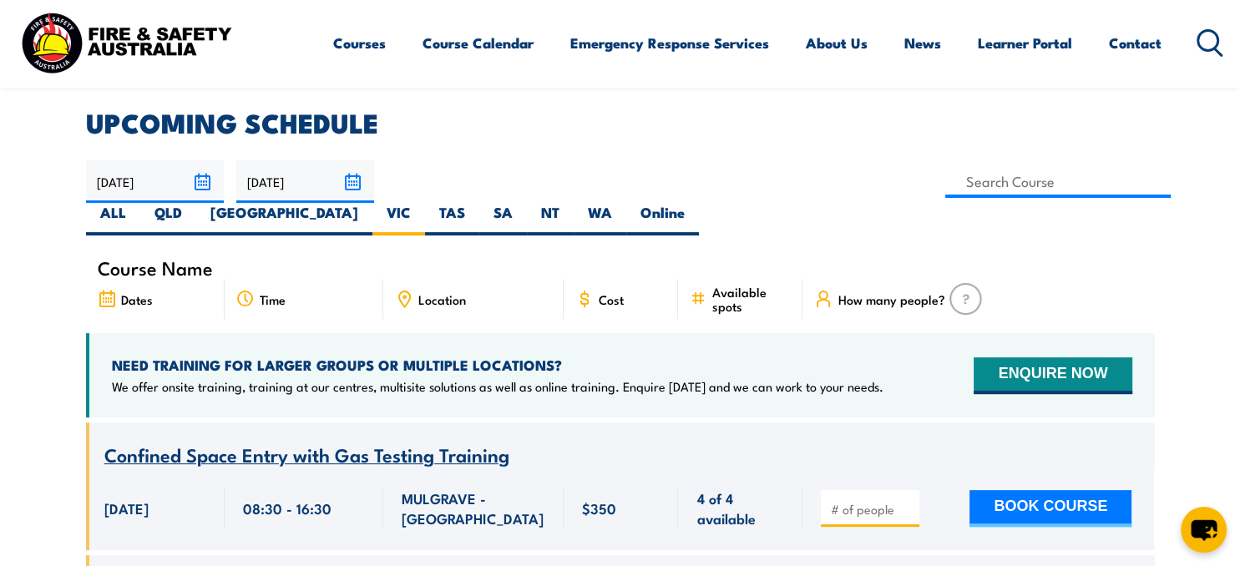
click at [404, 296] on icon at bounding box center [404, 297] width 3 height 3
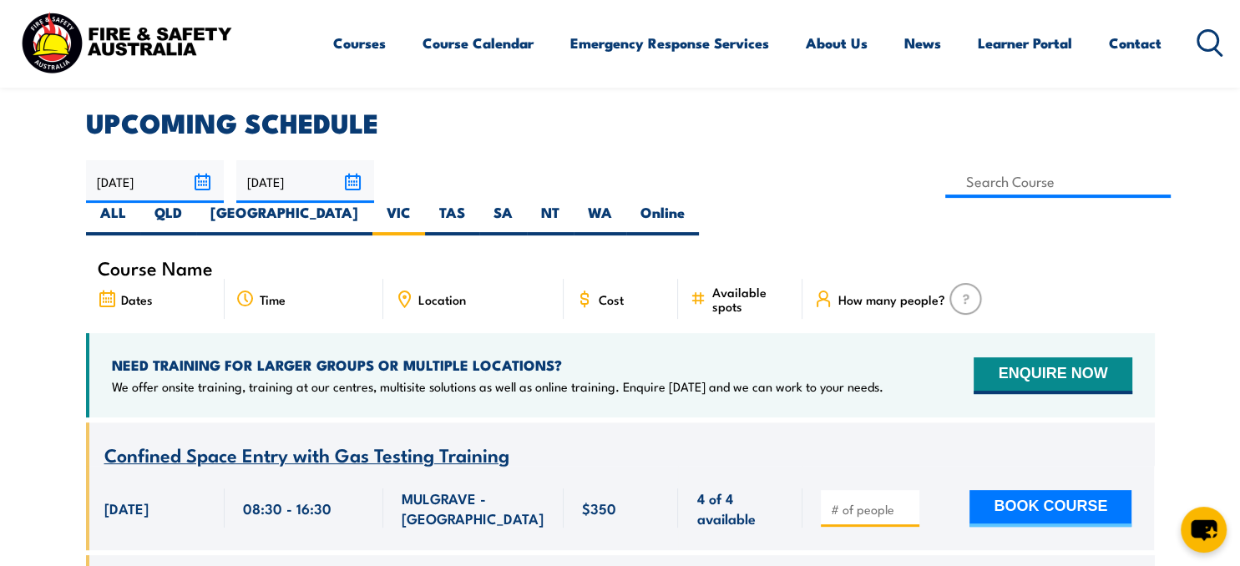
click at [404, 296] on icon at bounding box center [404, 297] width 3 height 3
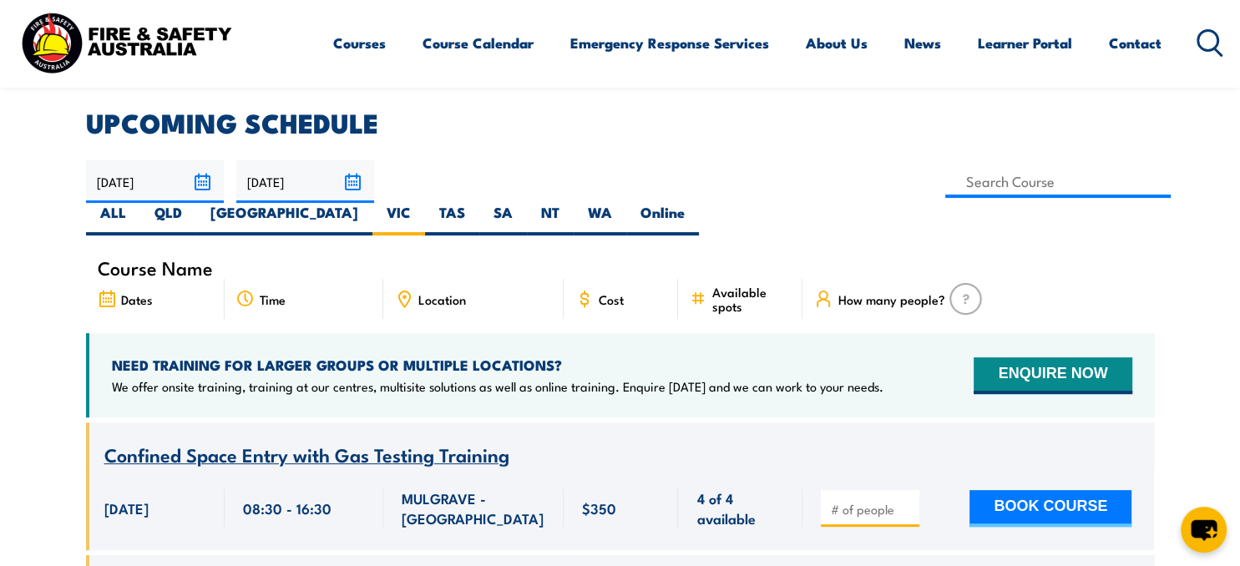
click at [404, 296] on icon at bounding box center [404, 297] width 3 height 3
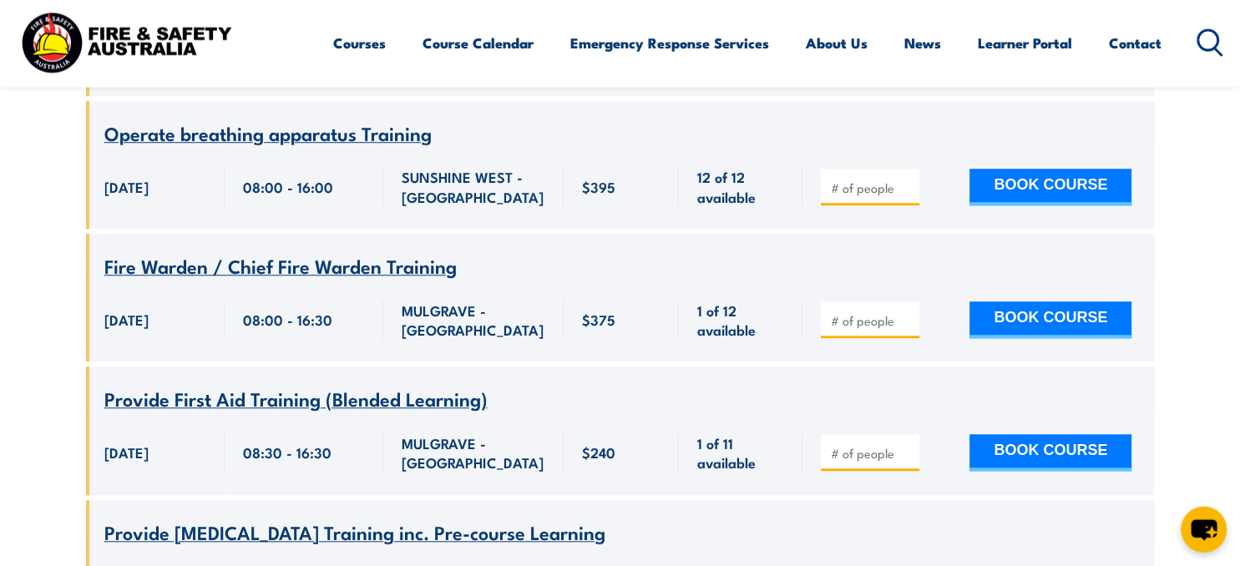
scroll to position [1323, 0]
